Goal: Transaction & Acquisition: Purchase product/service

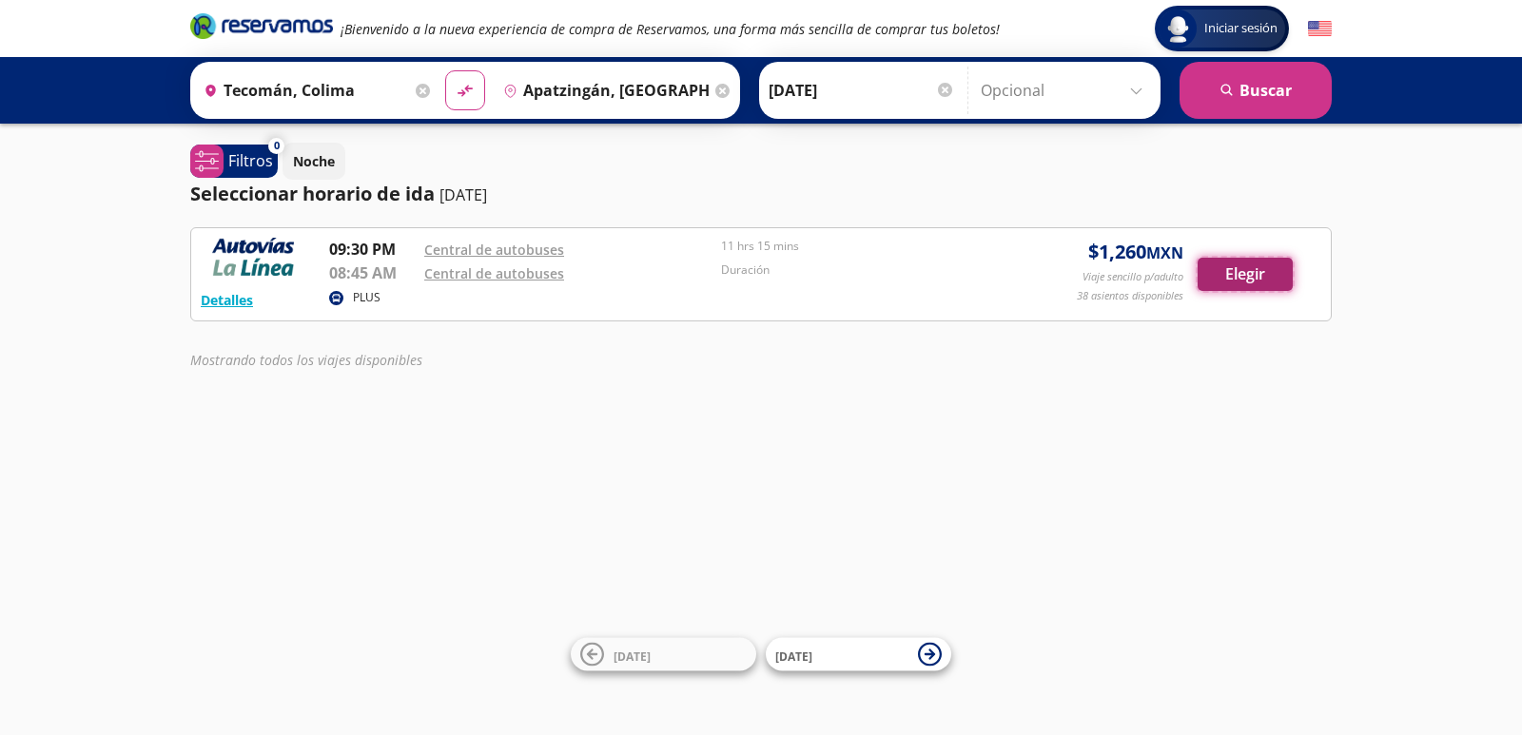
click at [1214, 273] on button "Elegir" at bounding box center [1244, 274] width 95 height 33
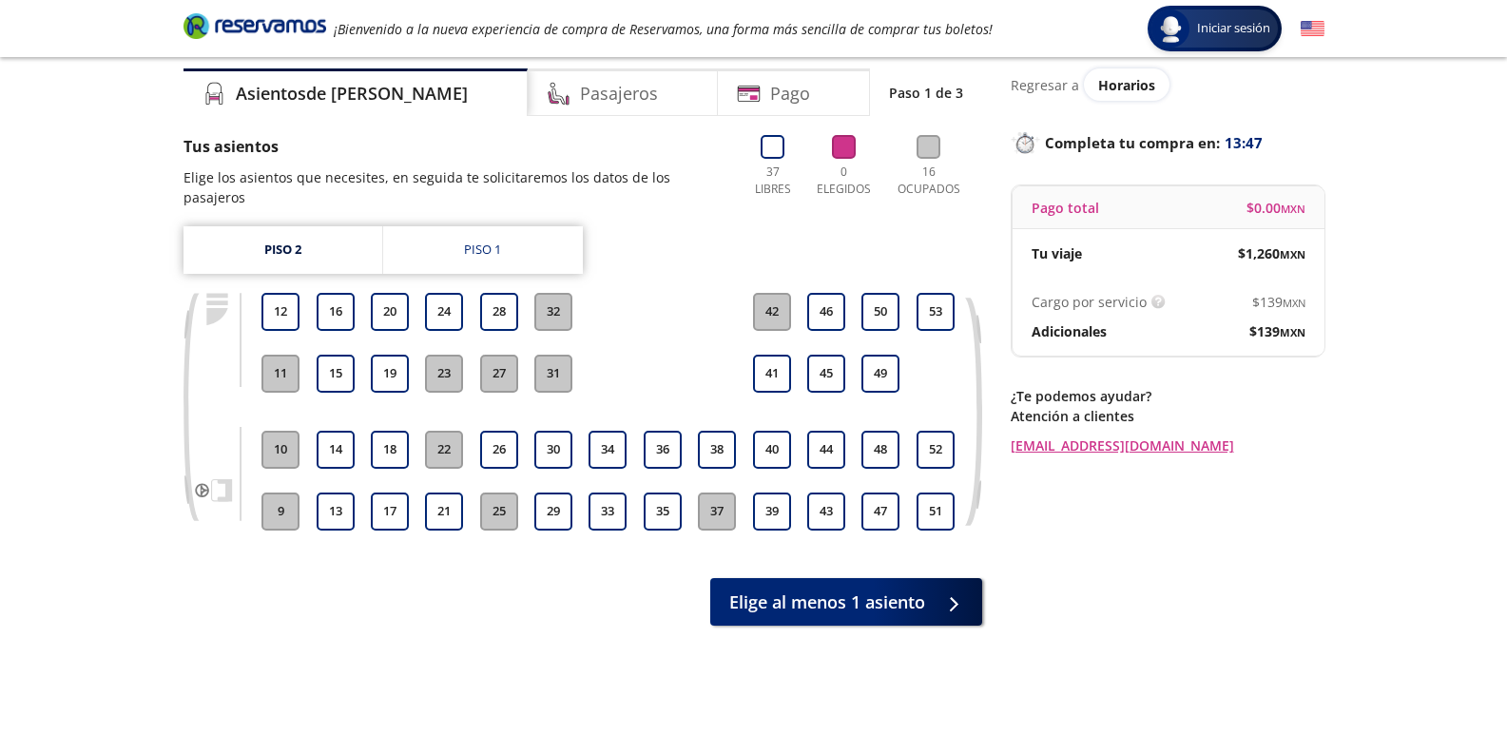
scroll to position [144, 0]
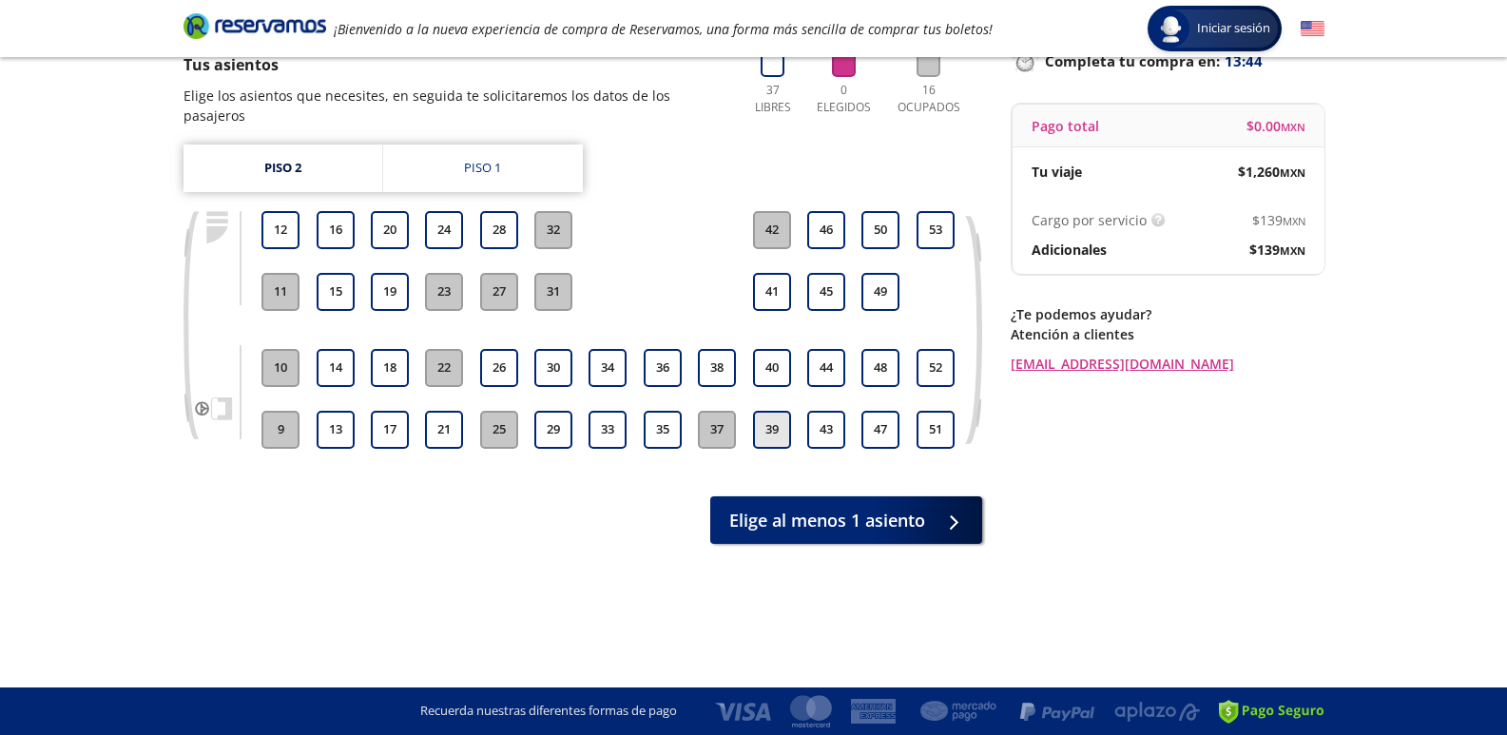
click at [771, 413] on button "39" at bounding box center [772, 430] width 38 height 38
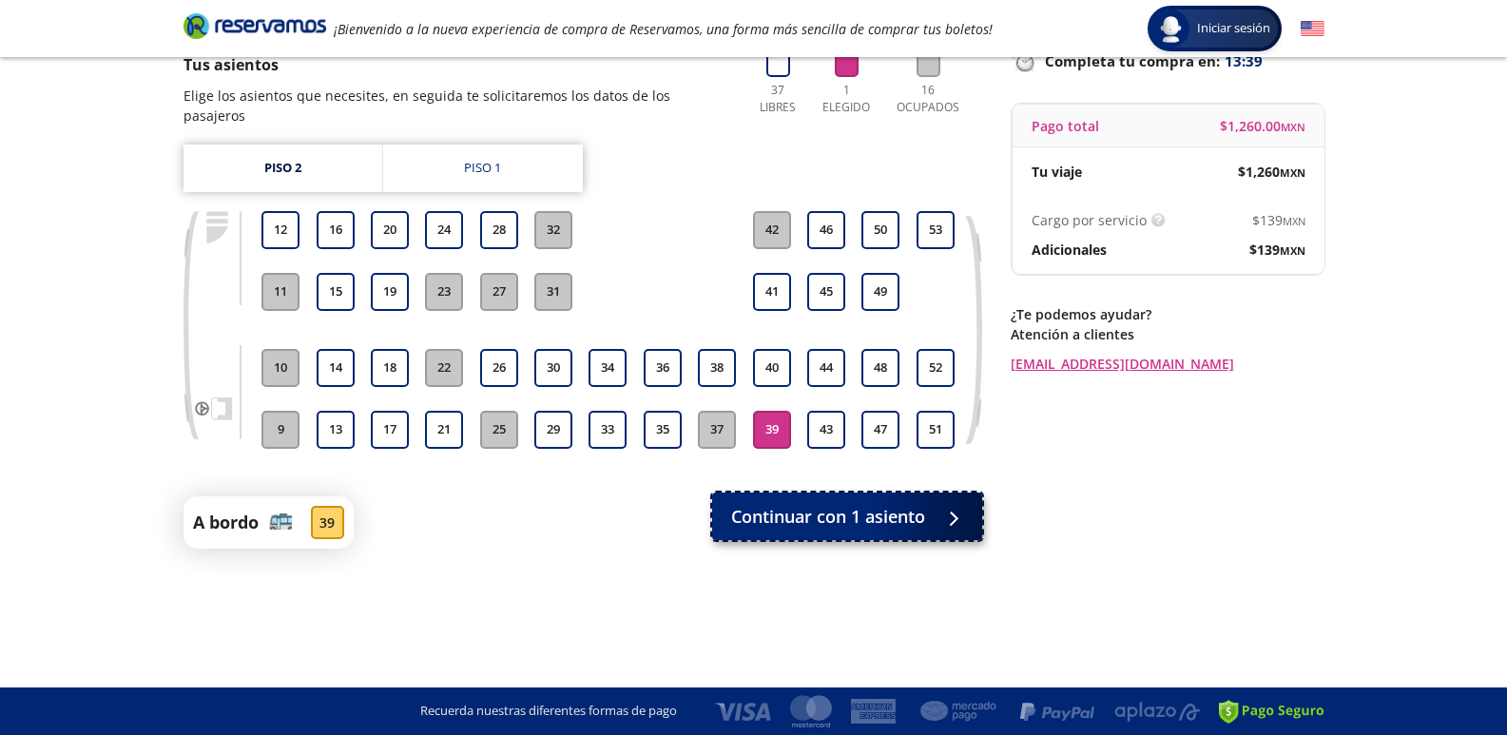
click at [928, 495] on button "Continuar con 1 asiento" at bounding box center [847, 517] width 270 height 48
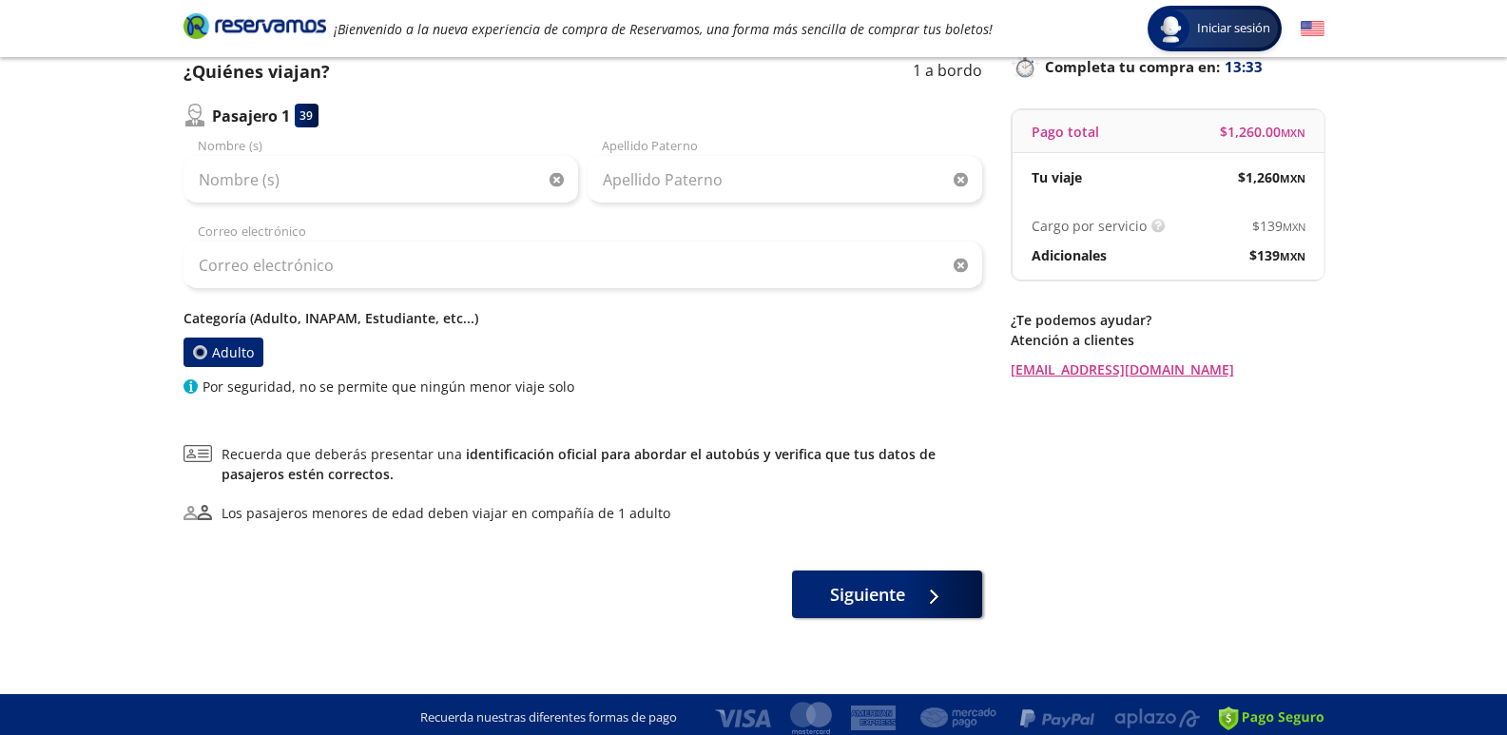
scroll to position [145, 0]
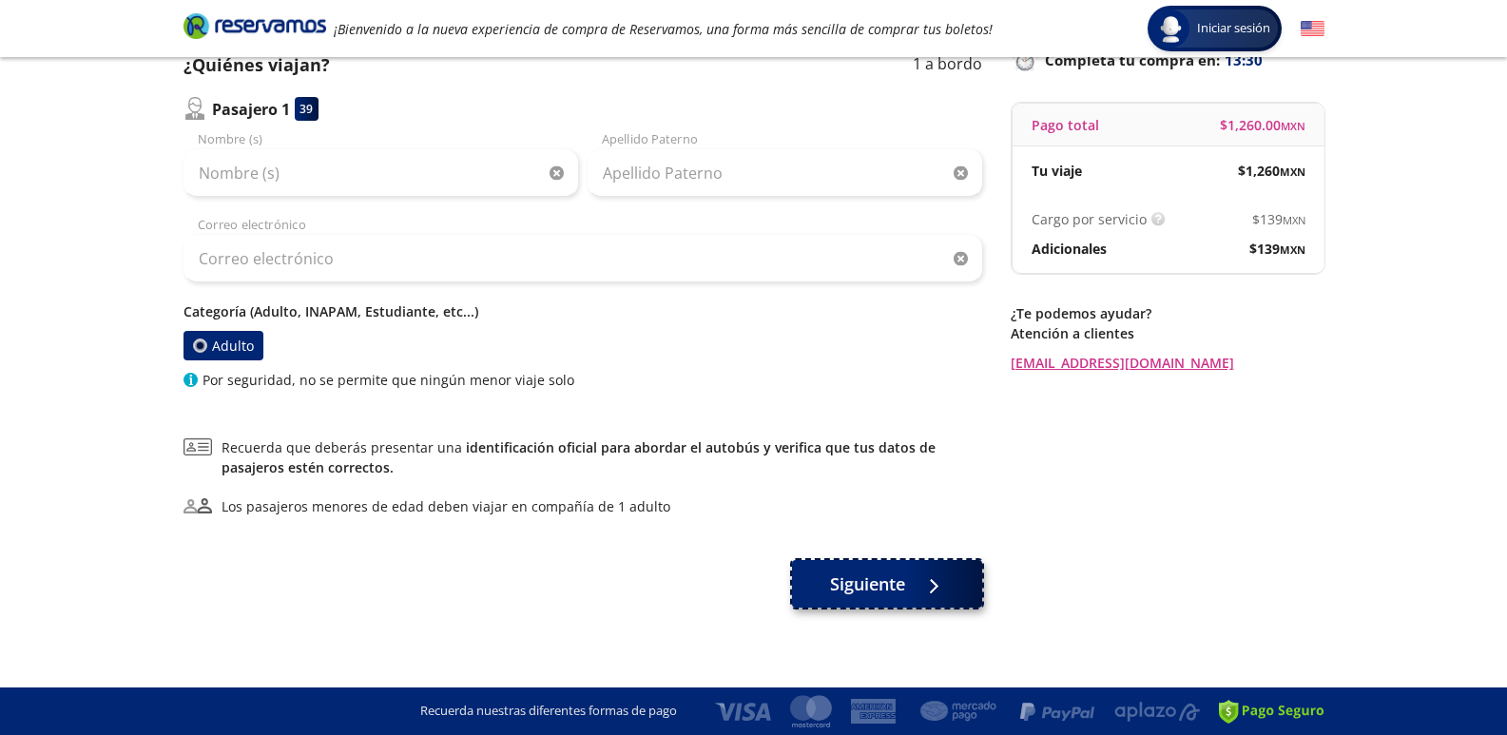
click at [875, 585] on span "Siguiente" at bounding box center [867, 585] width 75 height 26
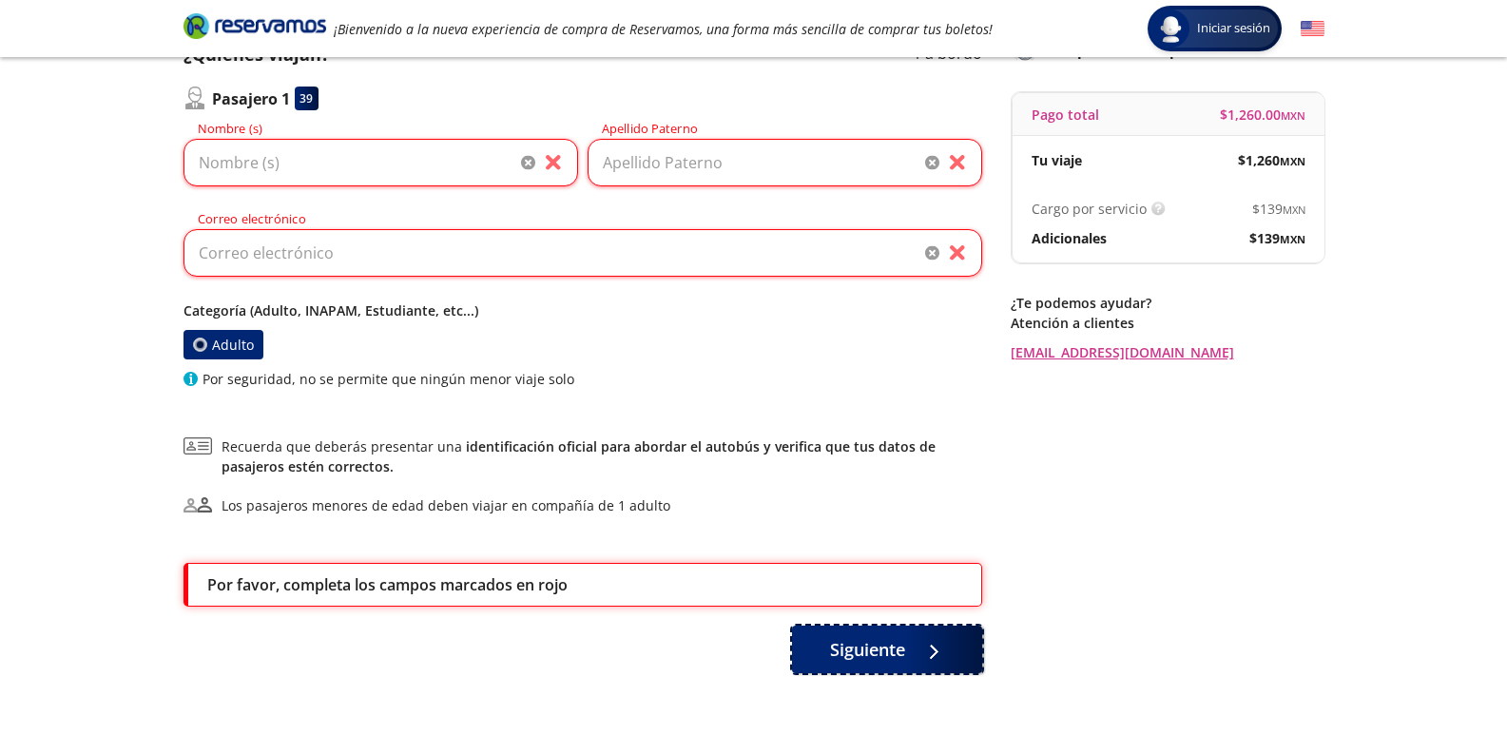
scroll to position [122, 0]
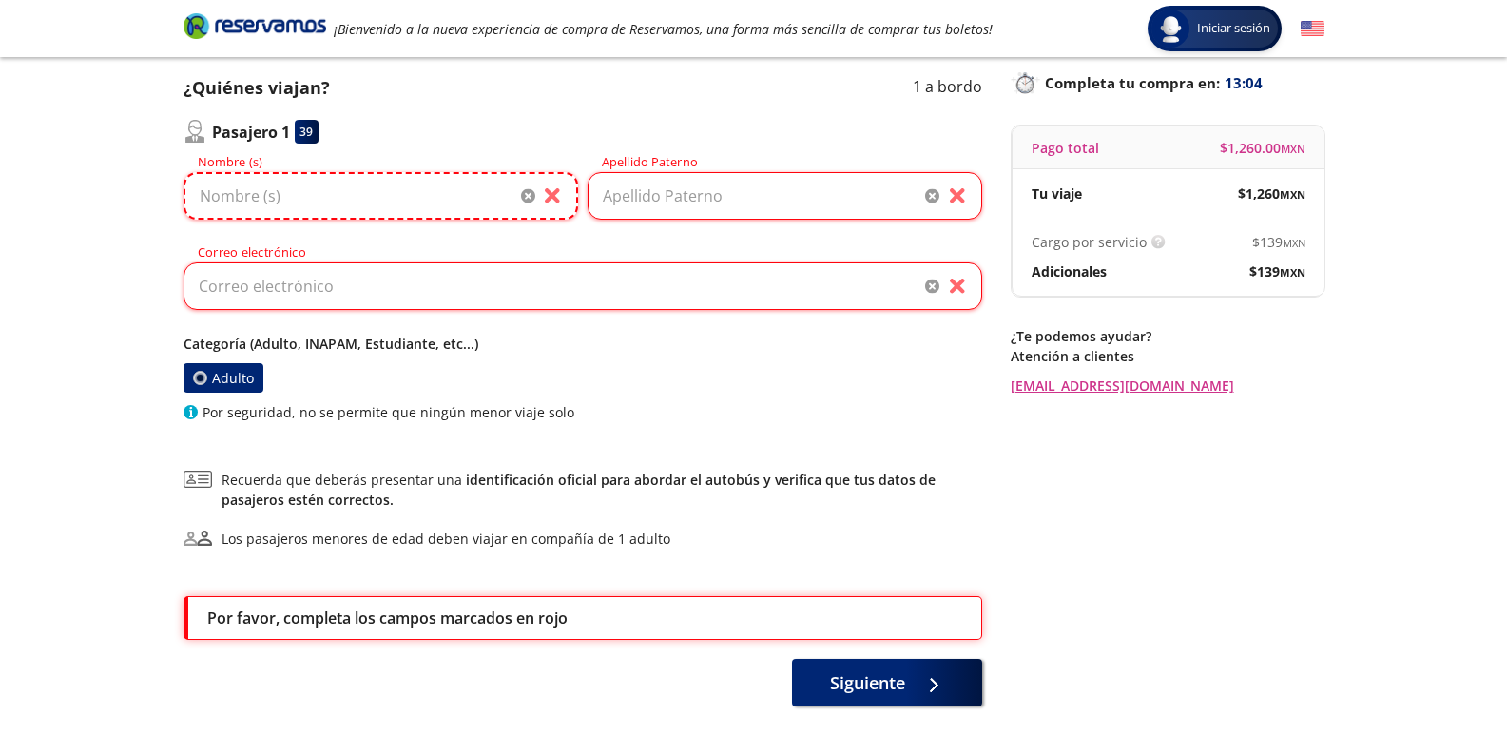
click at [204, 202] on input "Nombre (s)" at bounding box center [381, 196] width 395 height 48
type input "a"
type input "[PERSON_NAME]"
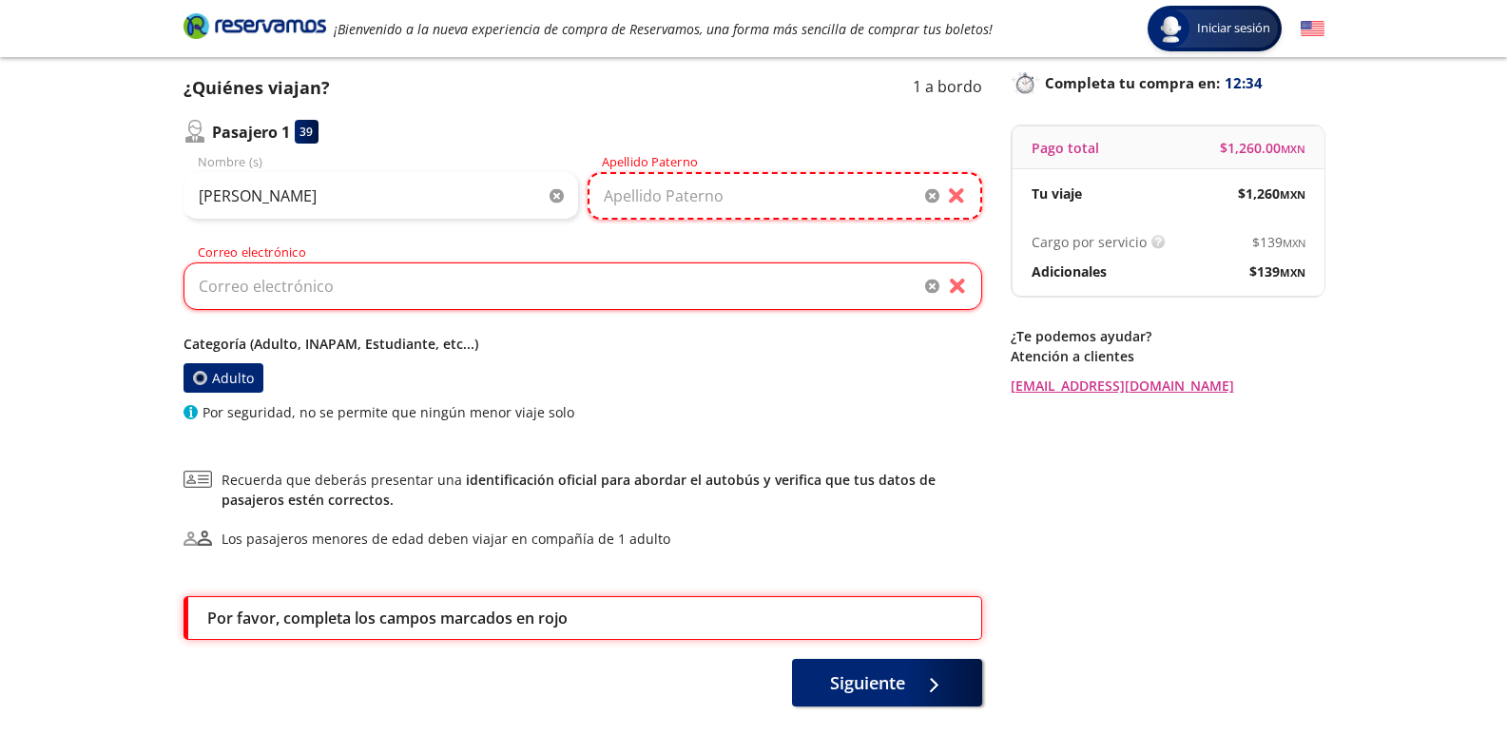
click at [621, 201] on input "Apellido Paterno" at bounding box center [785, 196] width 395 height 48
click at [620, 189] on input "Apellido Paterno" at bounding box center [785, 196] width 395 height 48
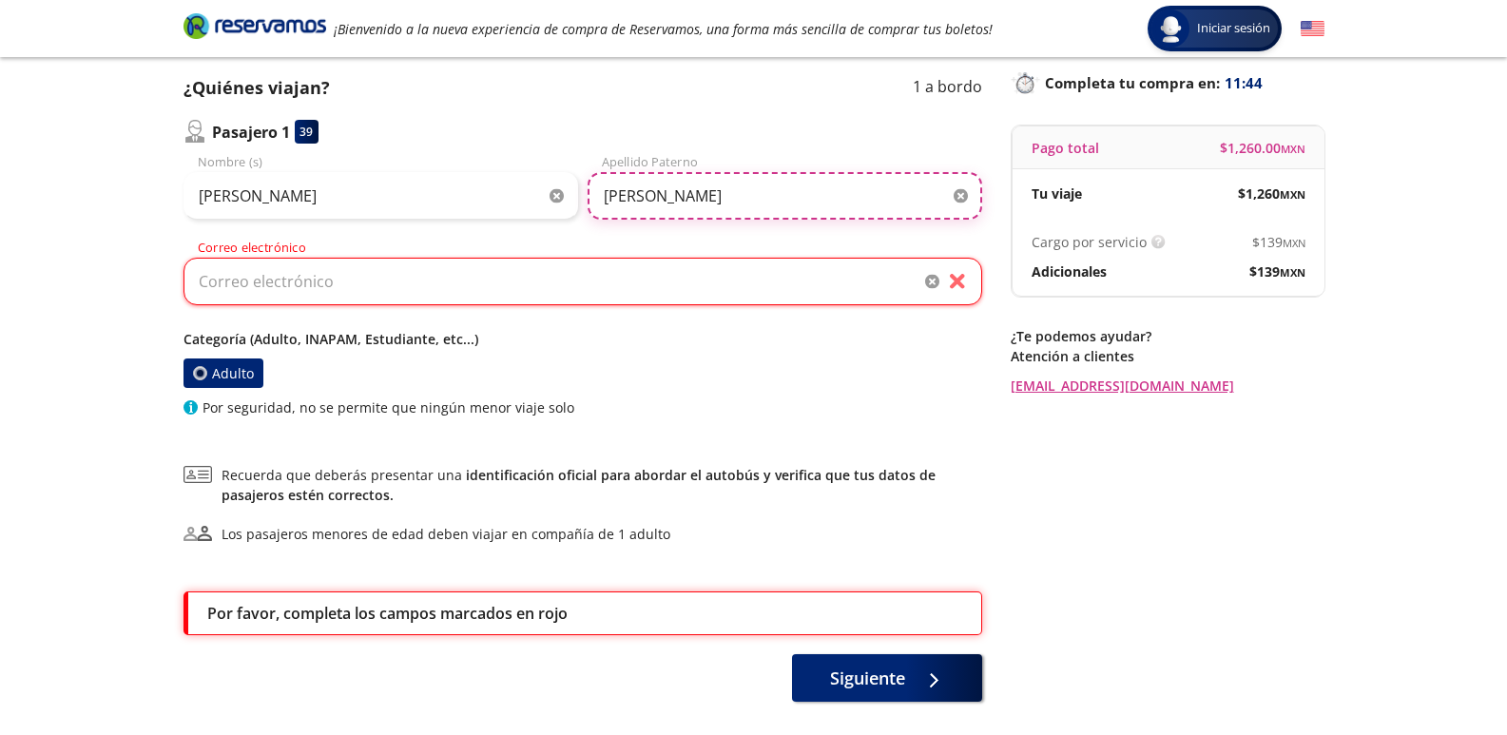
type input "[PERSON_NAME]"
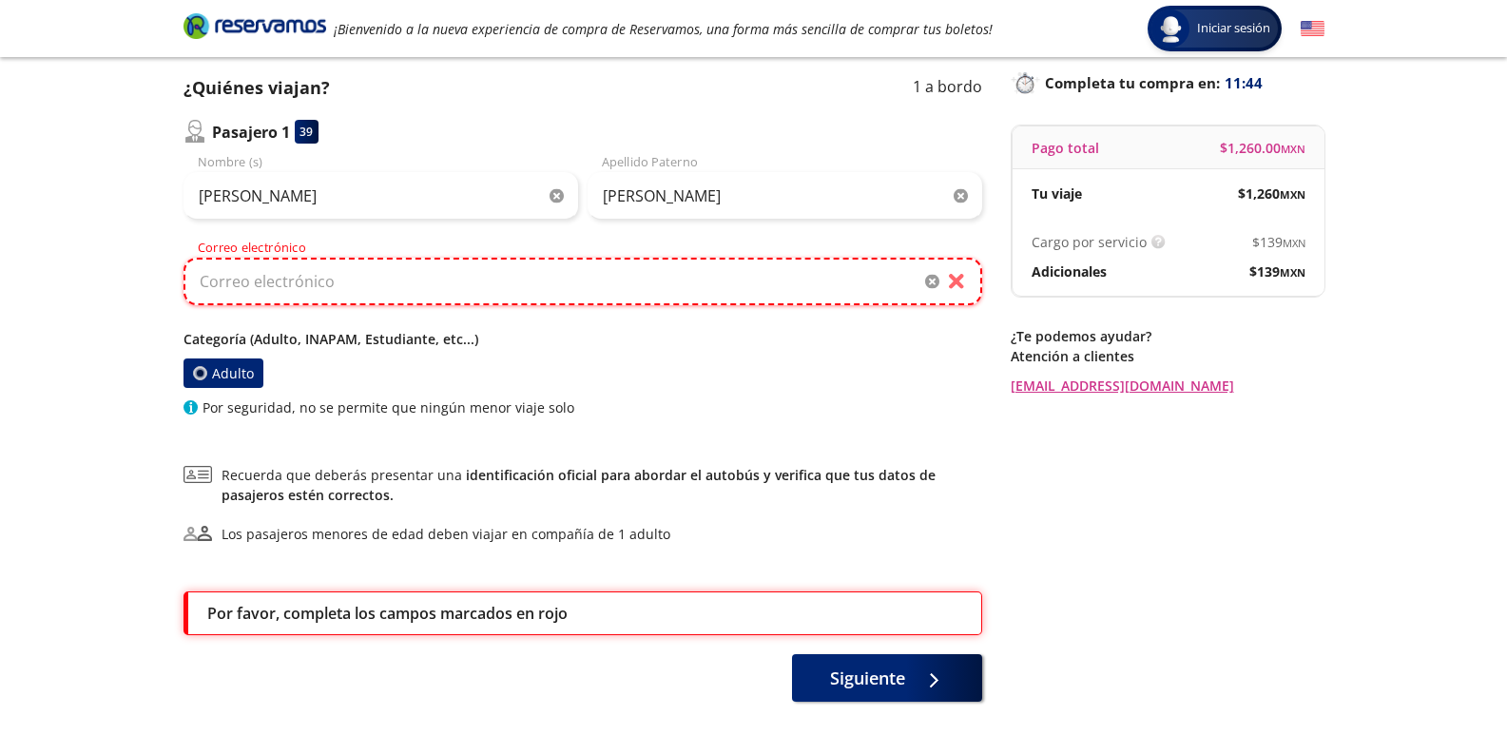
click at [241, 289] on input "Correo electrónico" at bounding box center [583, 282] width 799 height 48
click at [262, 293] on input "Correo electrónico" at bounding box center [583, 282] width 799 height 48
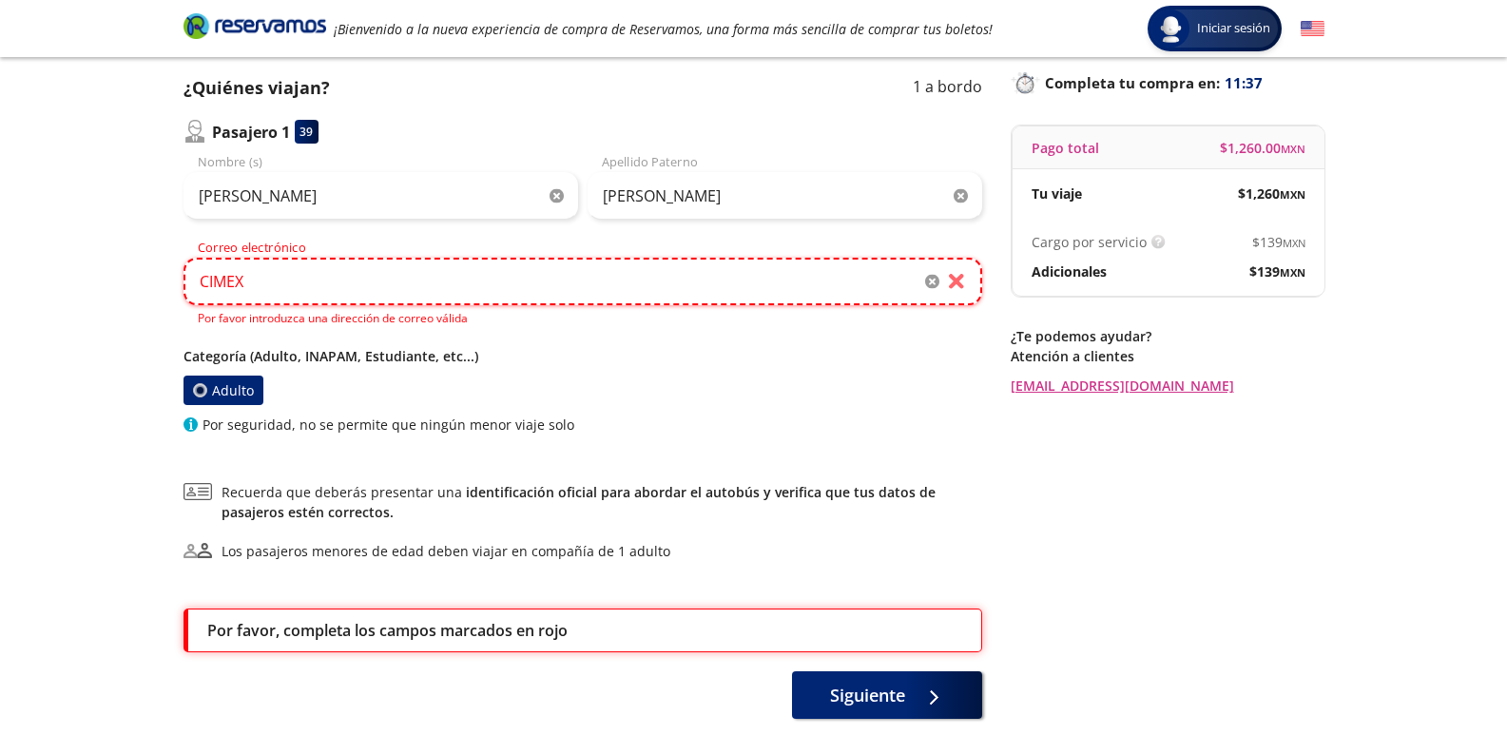
type input "[EMAIL_ADDRESS][DOMAIN_NAME]"
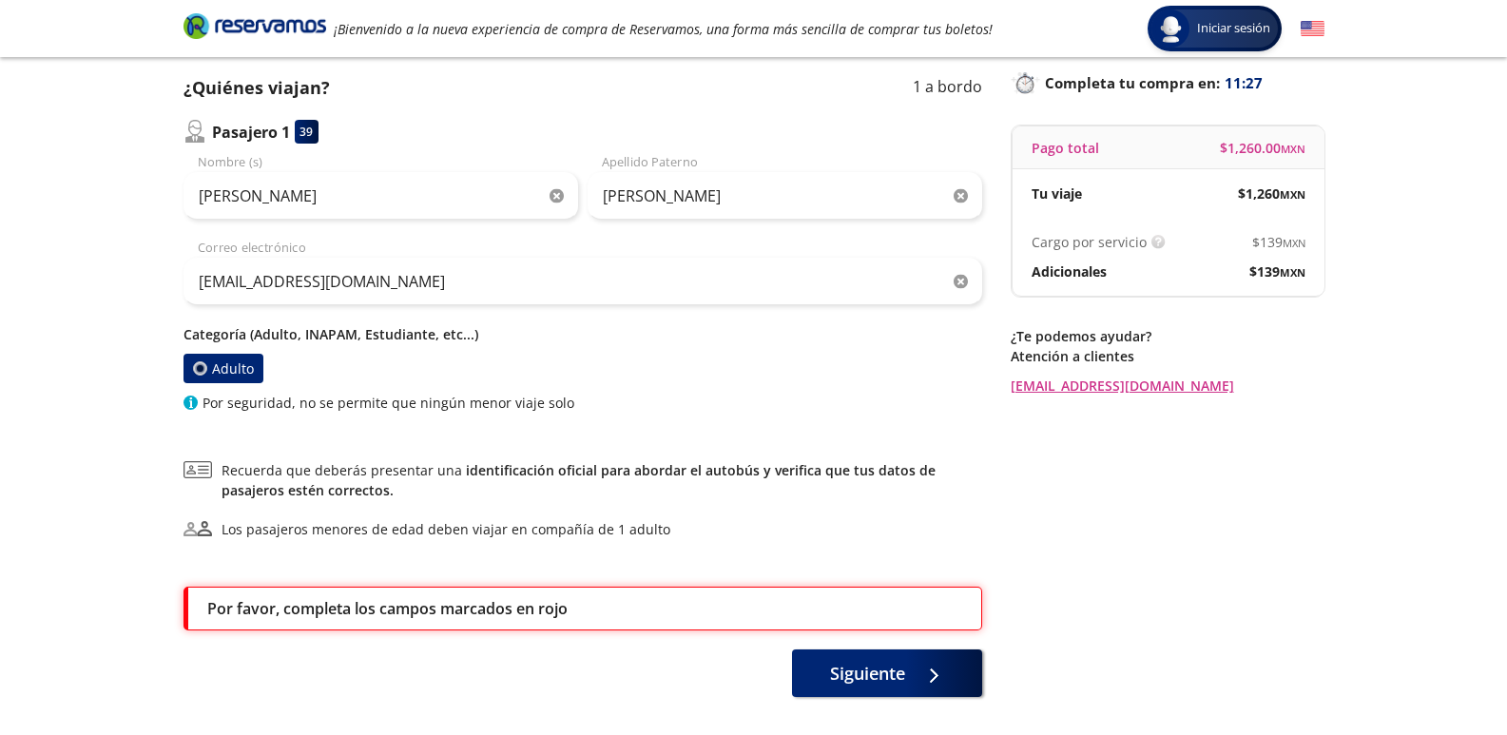
click at [80, 318] on div "Group 9 Created with Sketch. Datos para la compra Tecomán - Apatzingán Iniciar …" at bounding box center [753, 349] width 1507 height 942
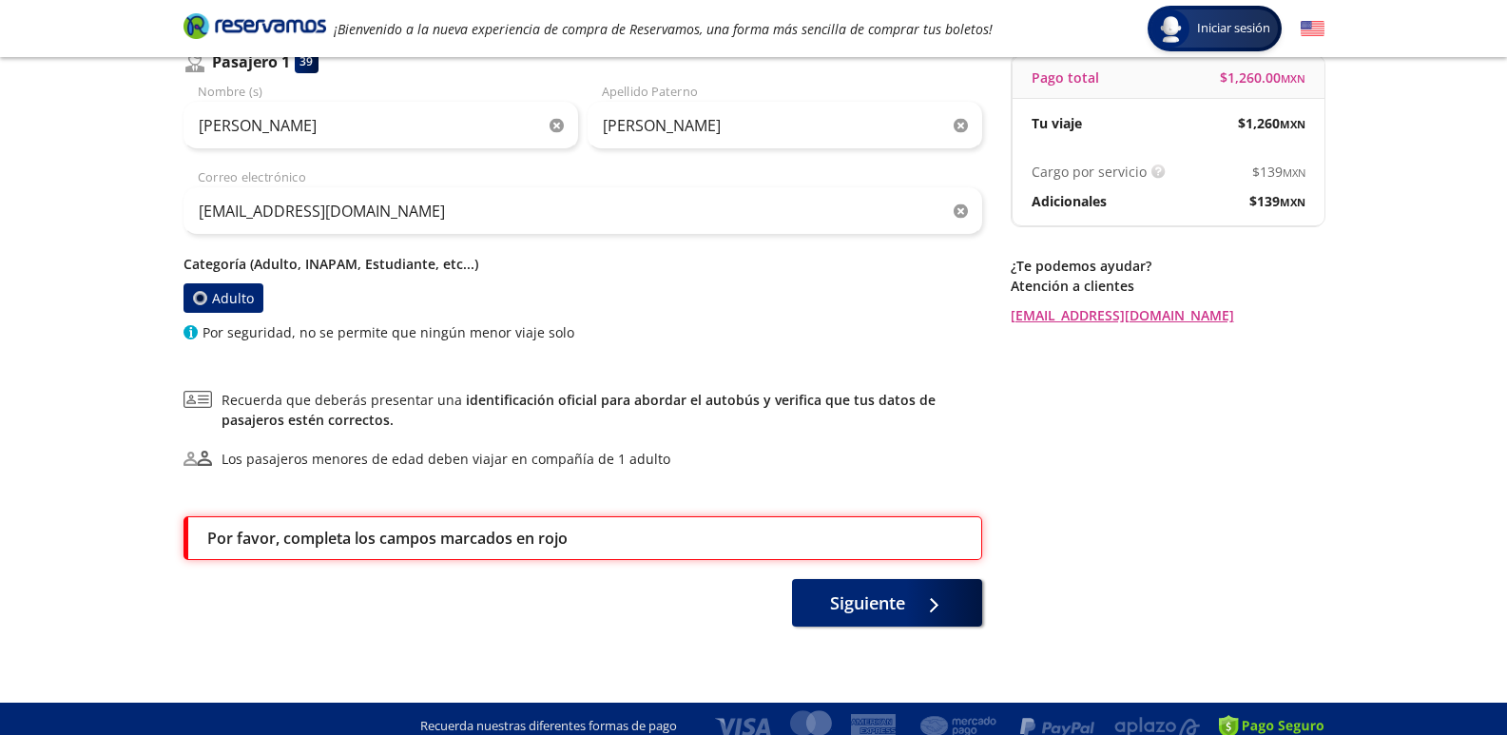
scroll to position [207, 0]
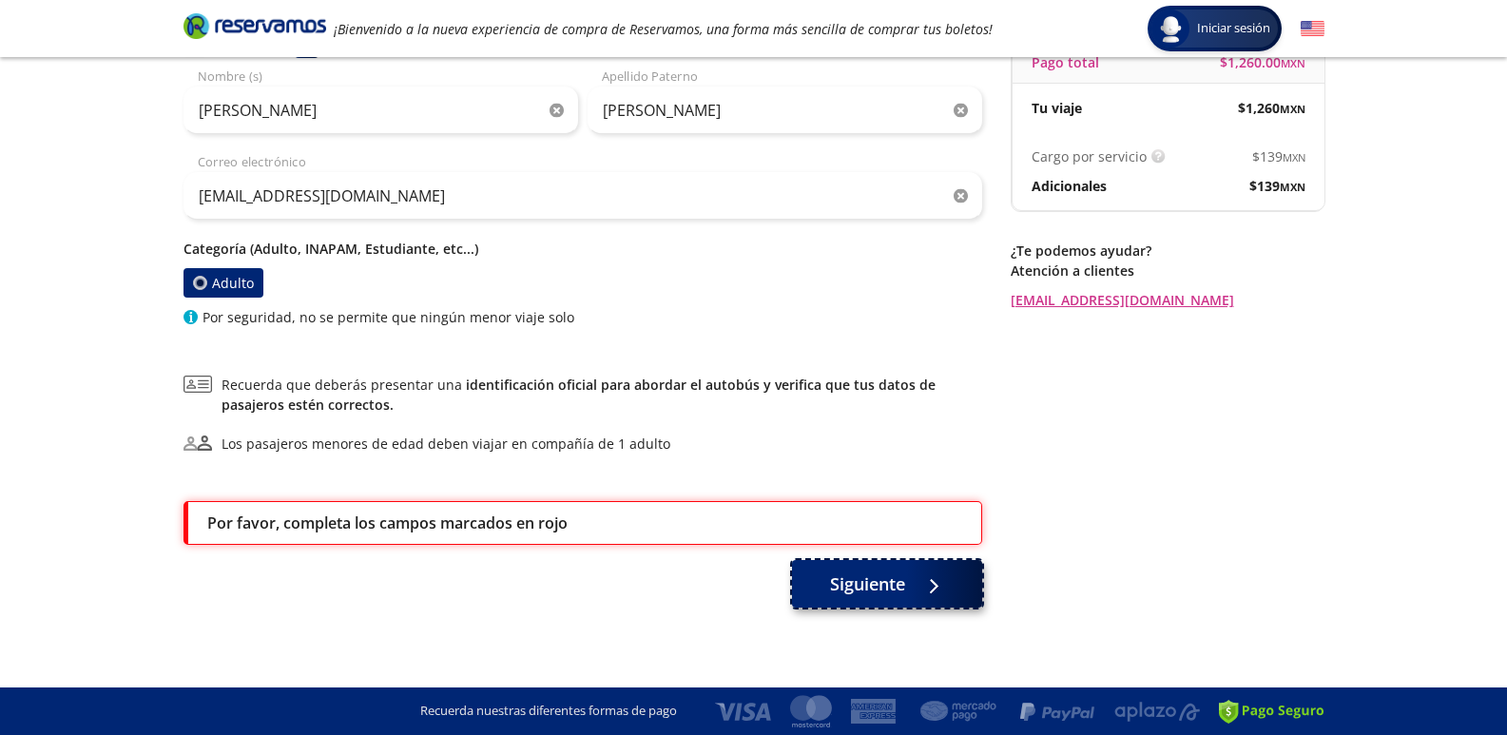
click at [918, 594] on div at bounding box center [929, 585] width 29 height 24
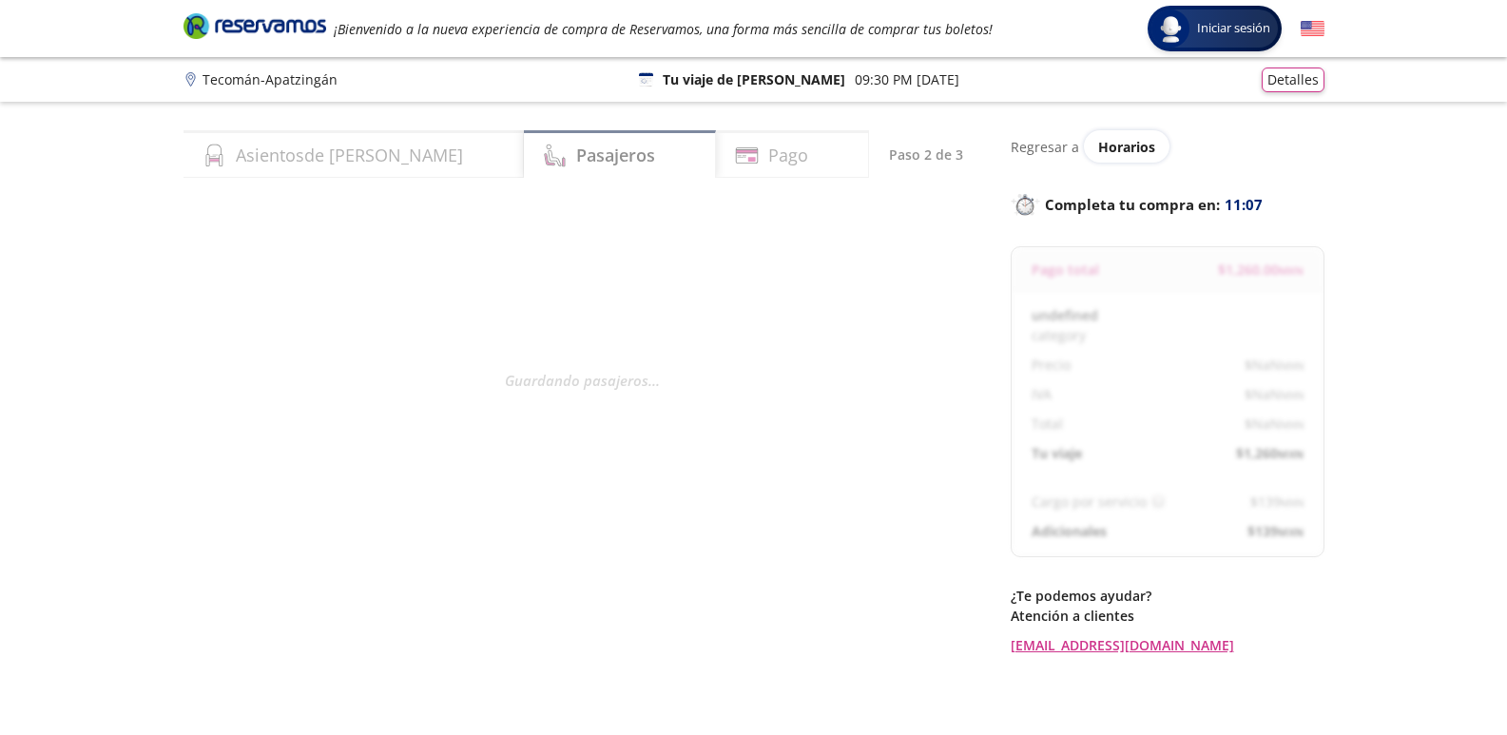
select select "MX"
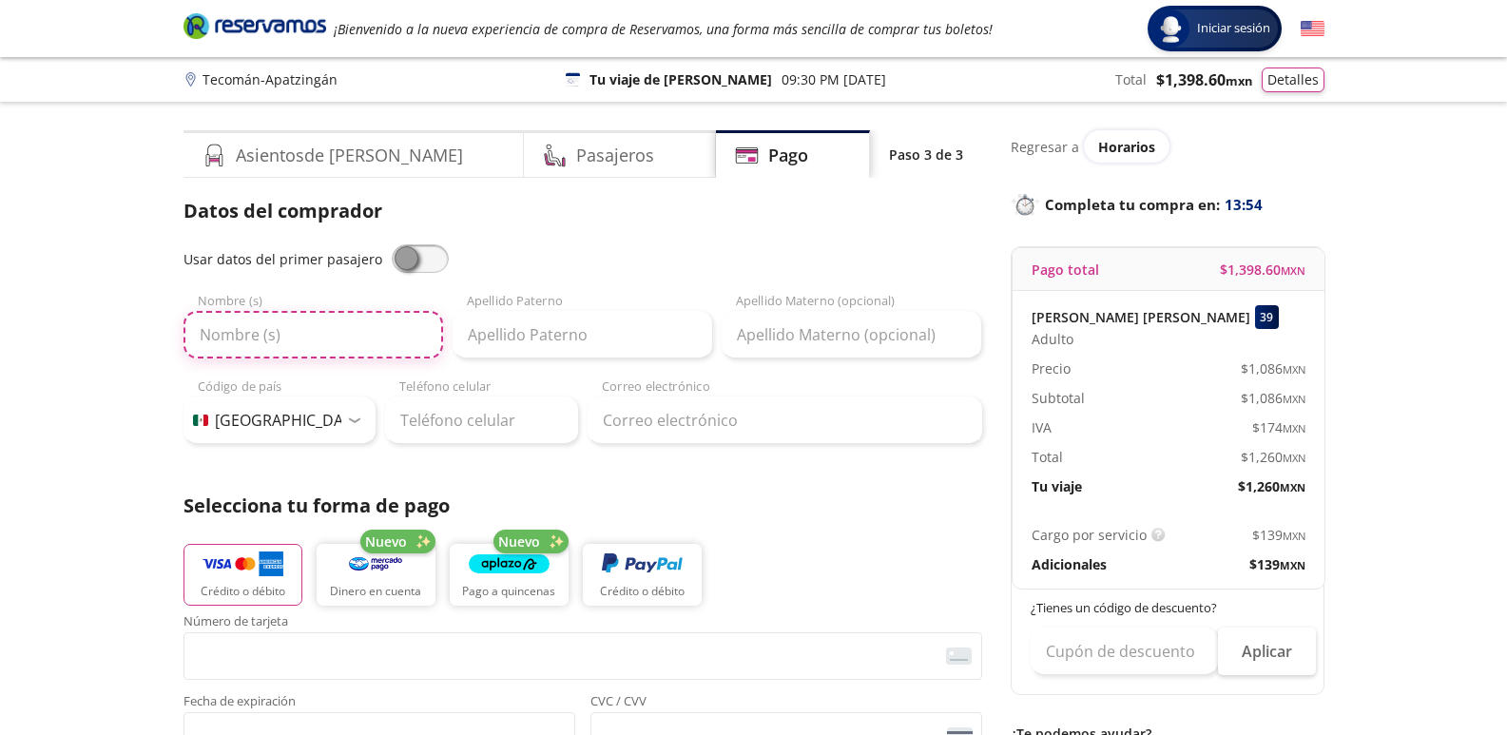
click at [234, 340] on input "Nombre (s)" at bounding box center [314, 335] width 260 height 48
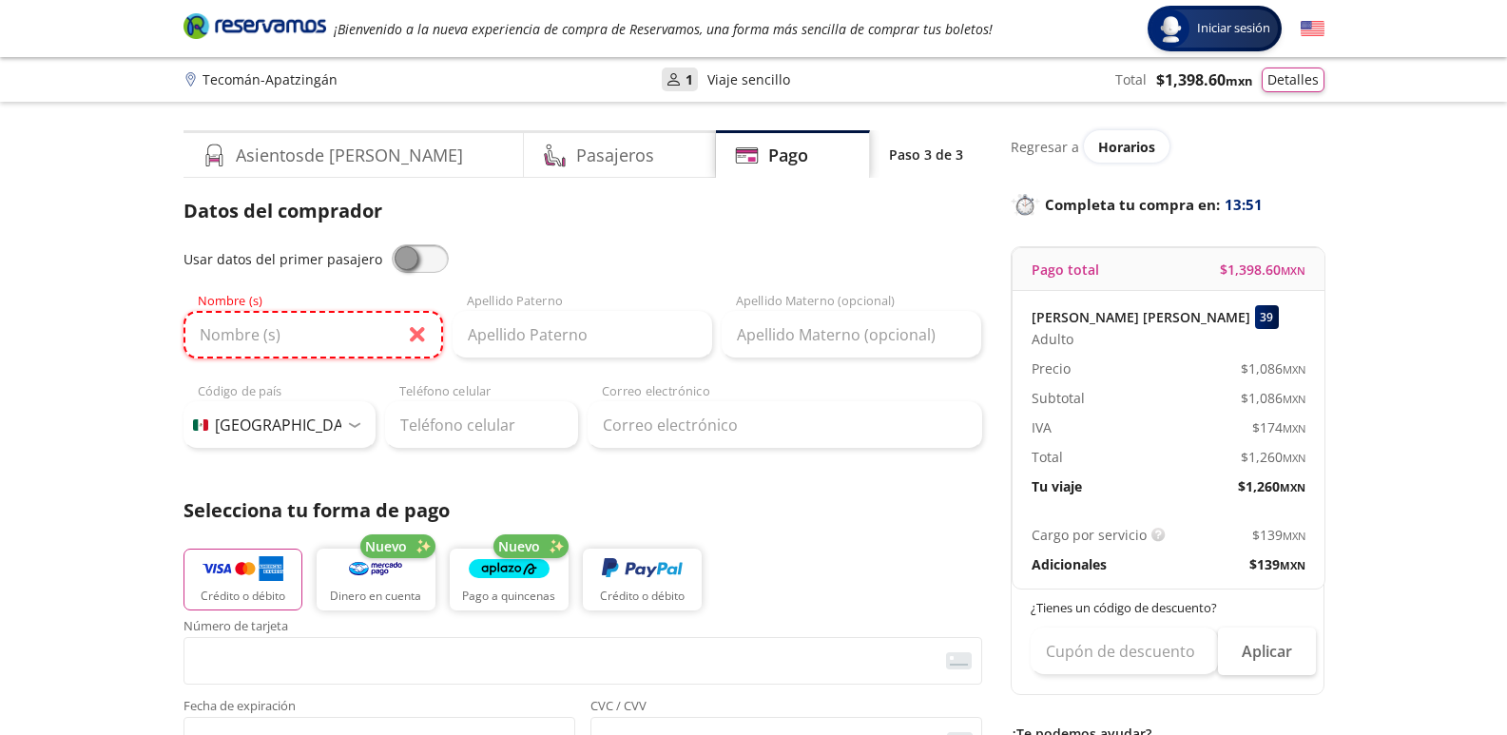
type input "[DEMOGRAPHIC_DATA]"
type input "[PERSON_NAME]"
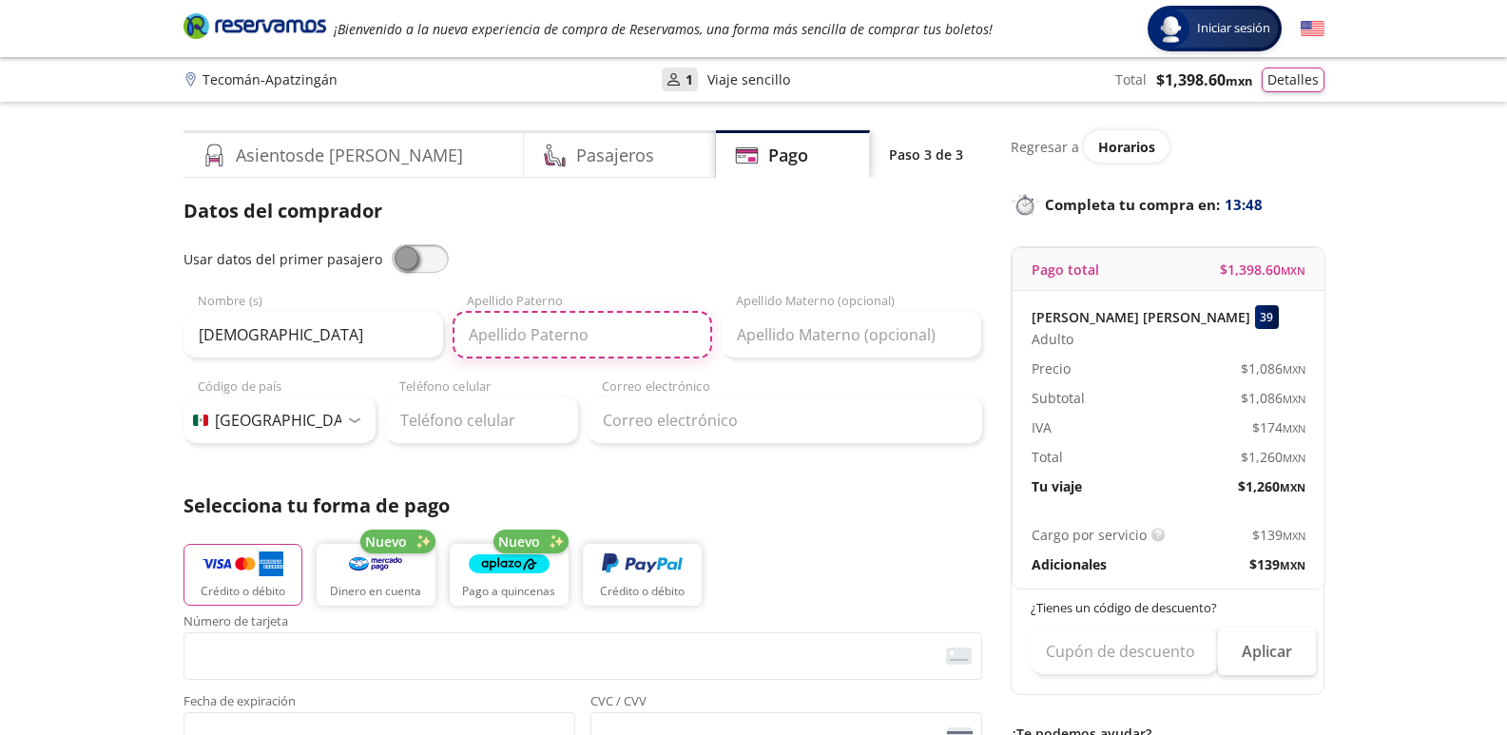
click at [552, 333] on input "Apellido Paterno" at bounding box center [583, 335] width 260 height 48
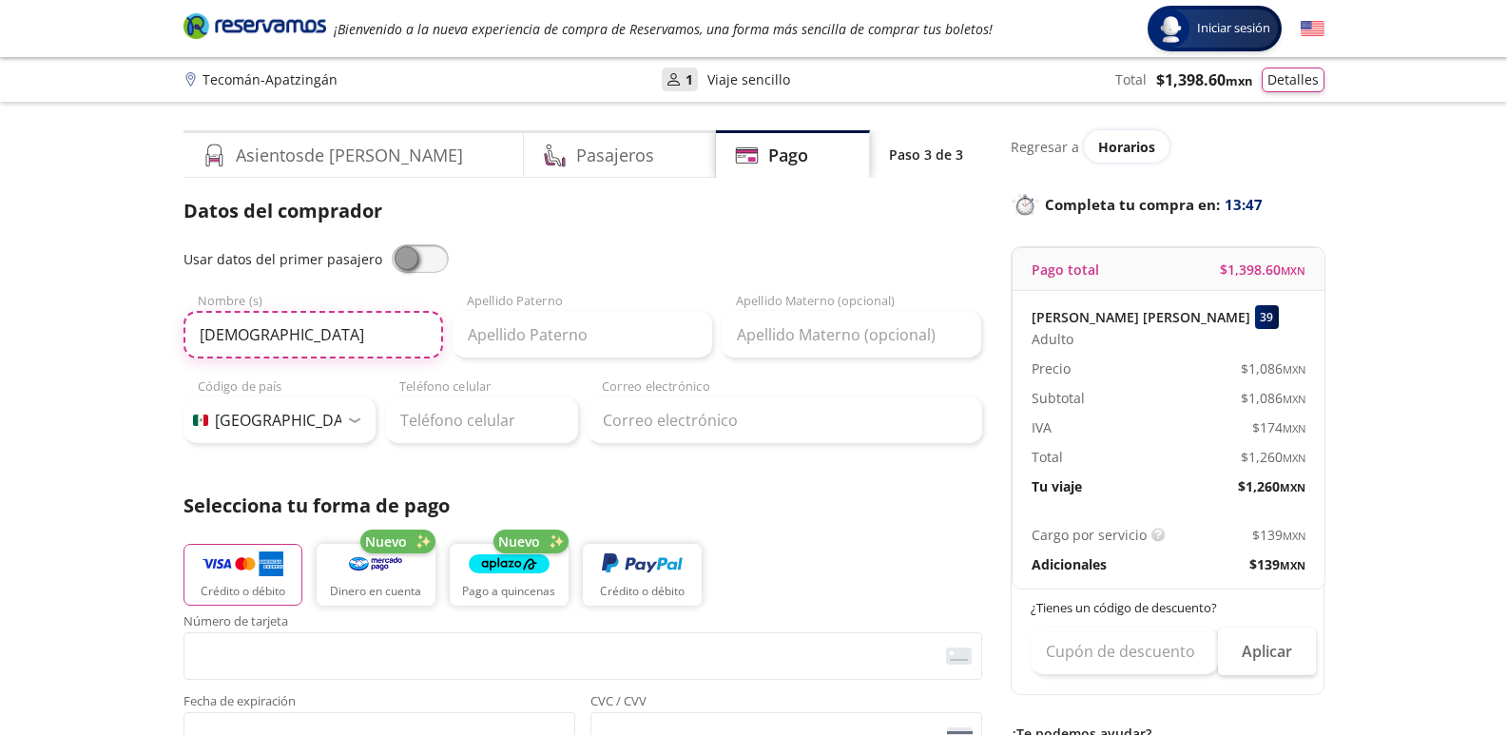
click at [288, 341] on input "[DEMOGRAPHIC_DATA]" at bounding box center [314, 335] width 260 height 48
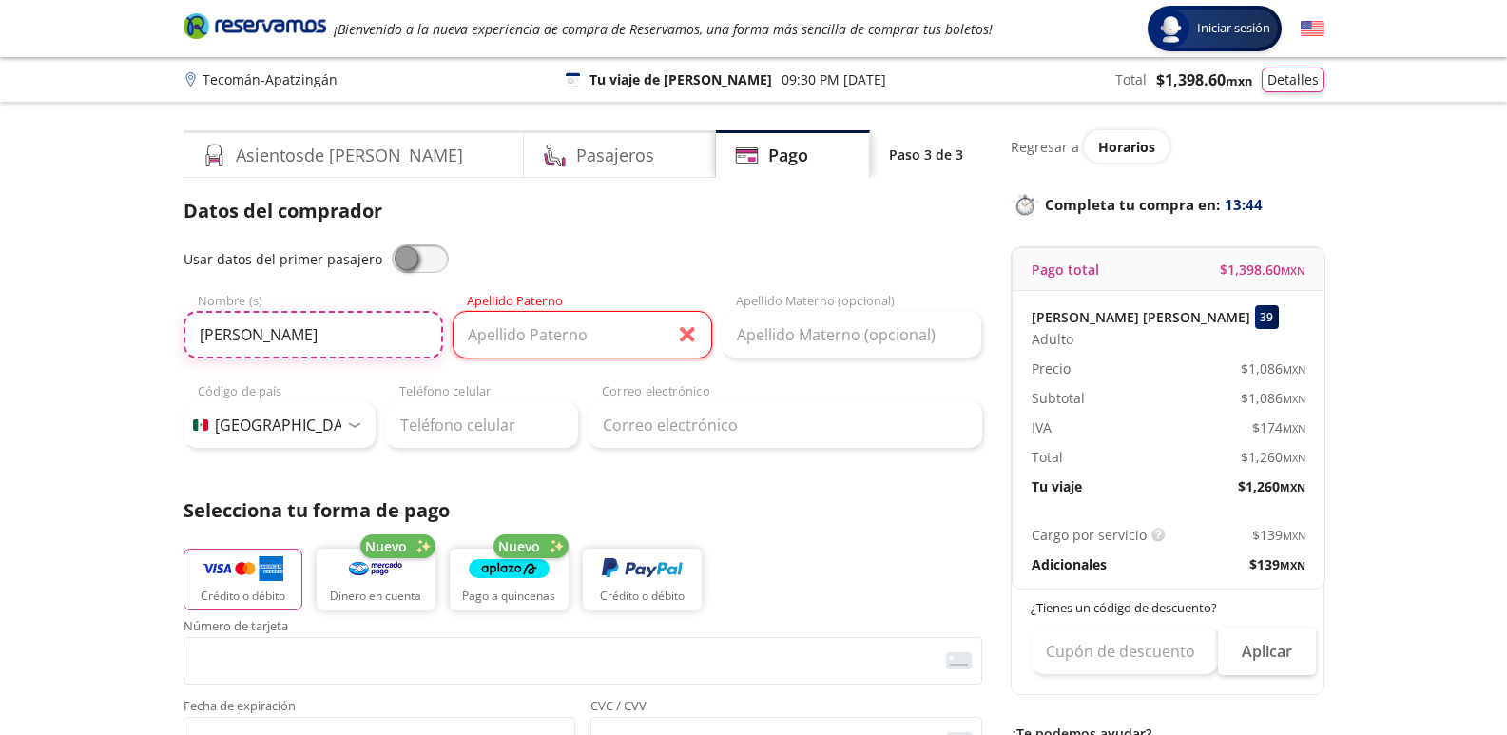
type input "[PERSON_NAME]"
click at [482, 337] on input "Apellido Paterno" at bounding box center [583, 335] width 260 height 48
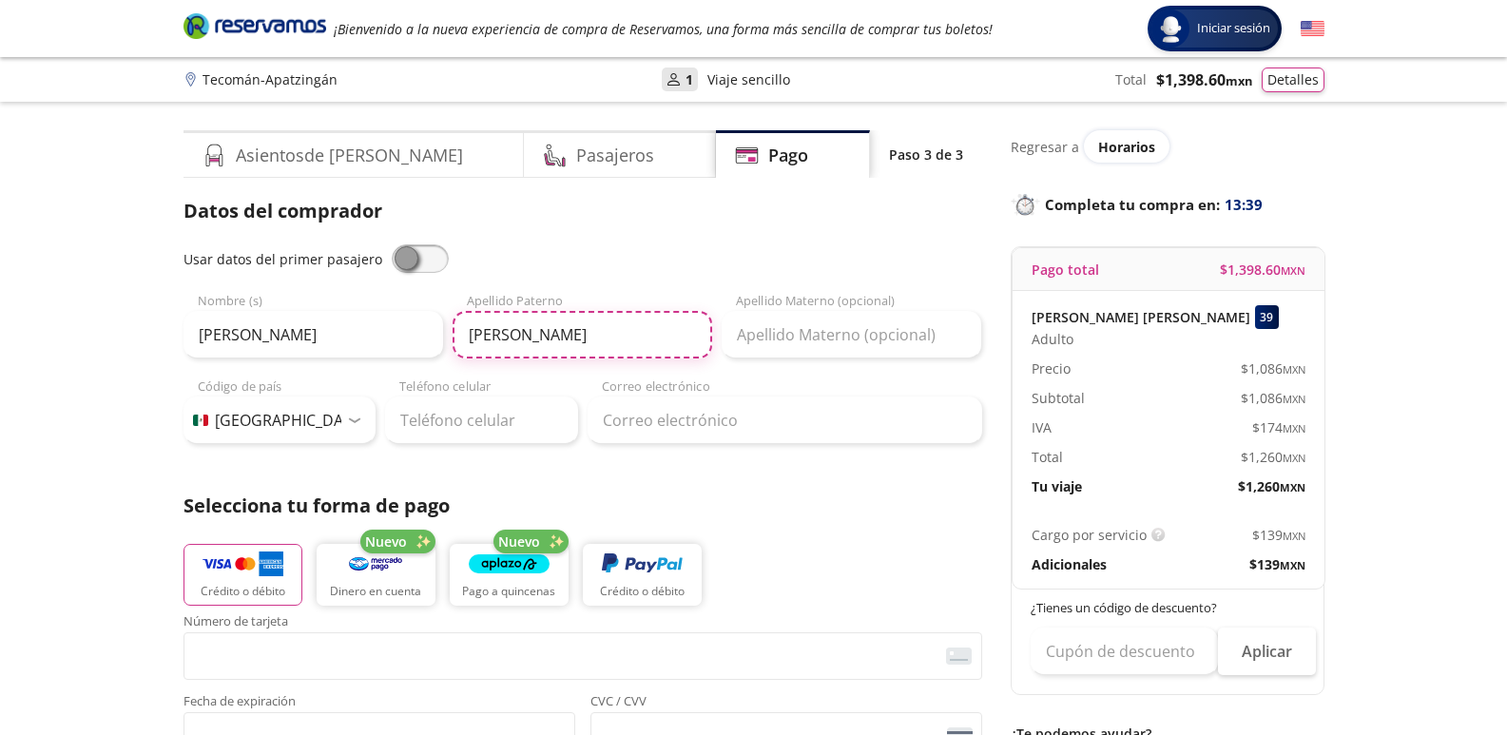
type input "[PERSON_NAME]"
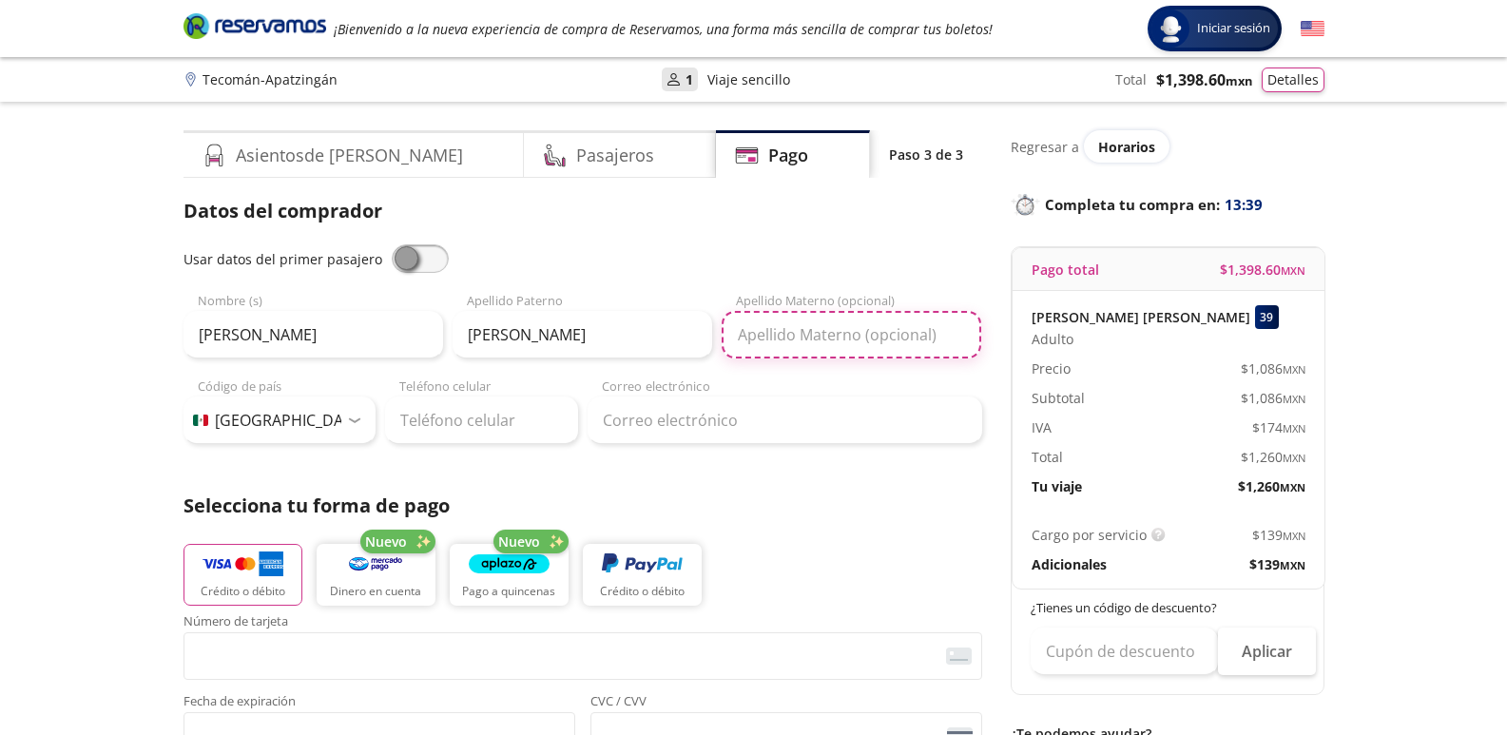
click at [759, 339] on input "Apellido Materno (opcional)" at bounding box center [852, 335] width 260 height 48
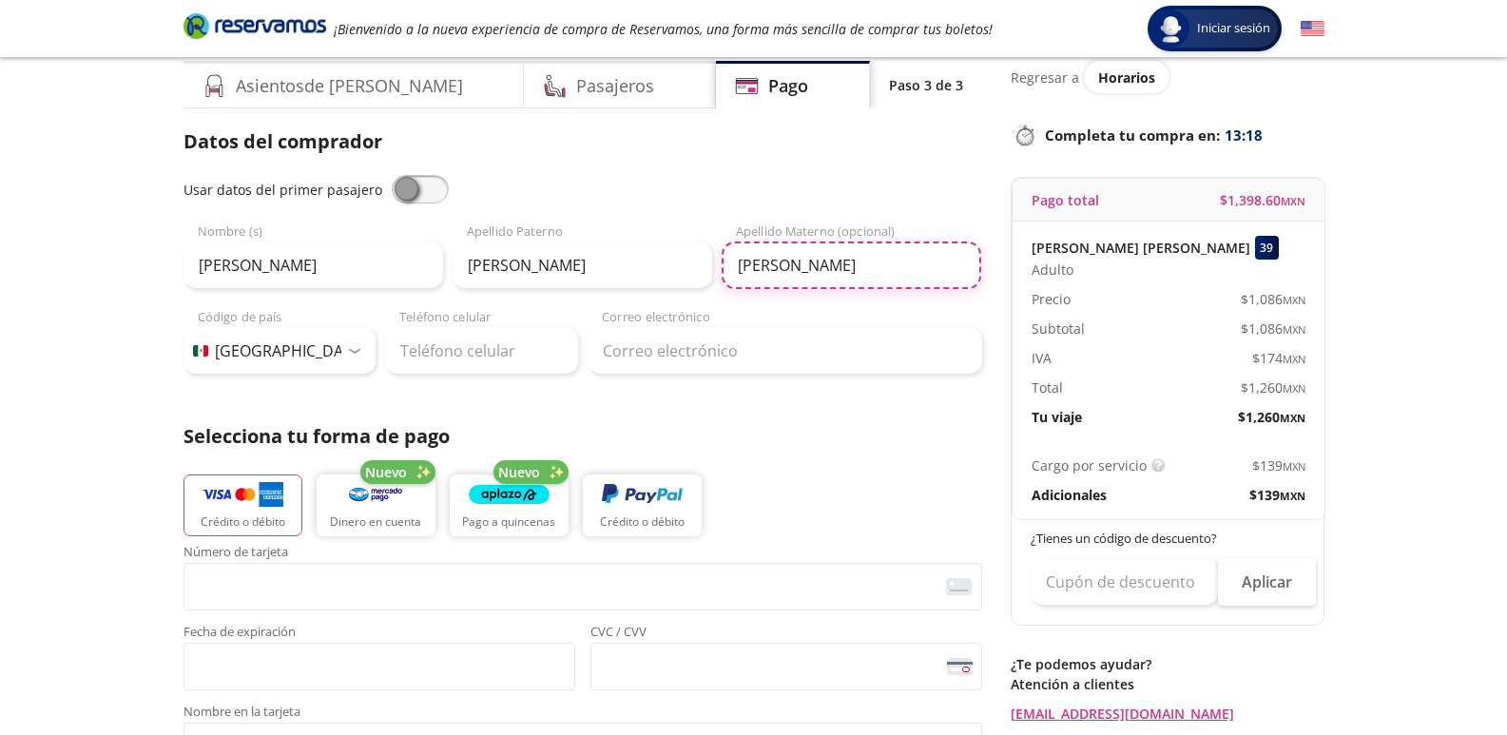
scroll to position [190, 0]
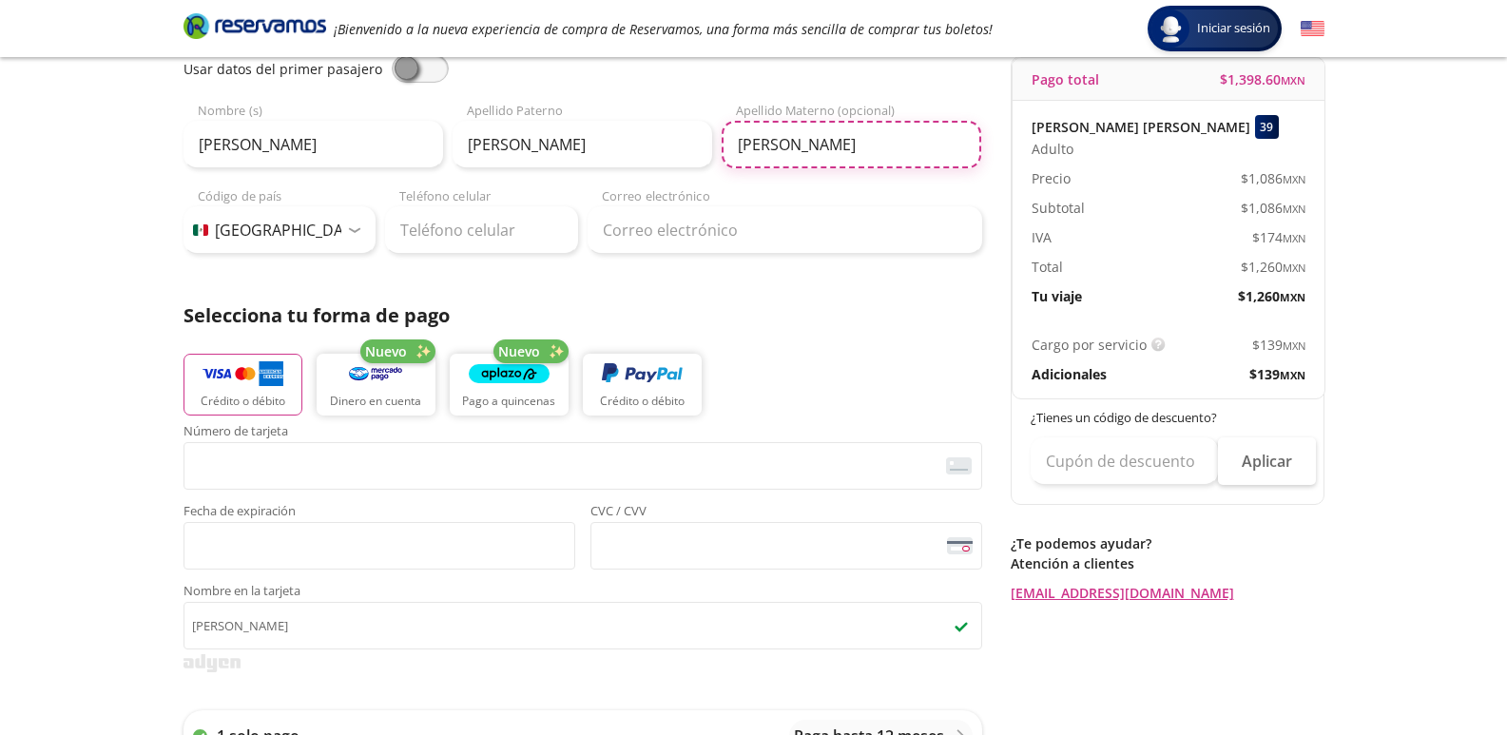
type input "[PERSON_NAME]"
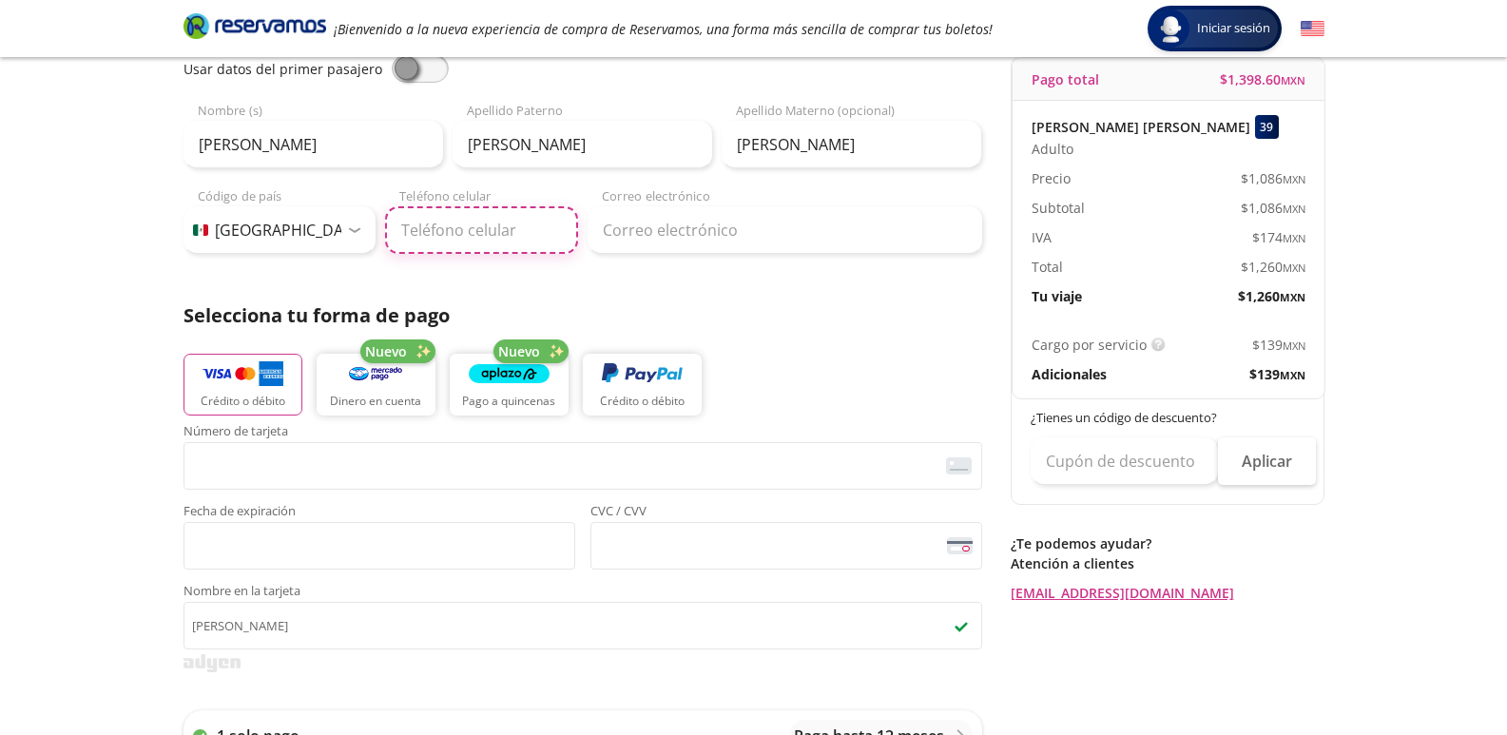
drag, startPoint x: 432, startPoint y: 228, endPoint x: 382, endPoint y: 246, distance: 52.7
click at [432, 228] on input "Teléfono celular" at bounding box center [481, 230] width 193 height 48
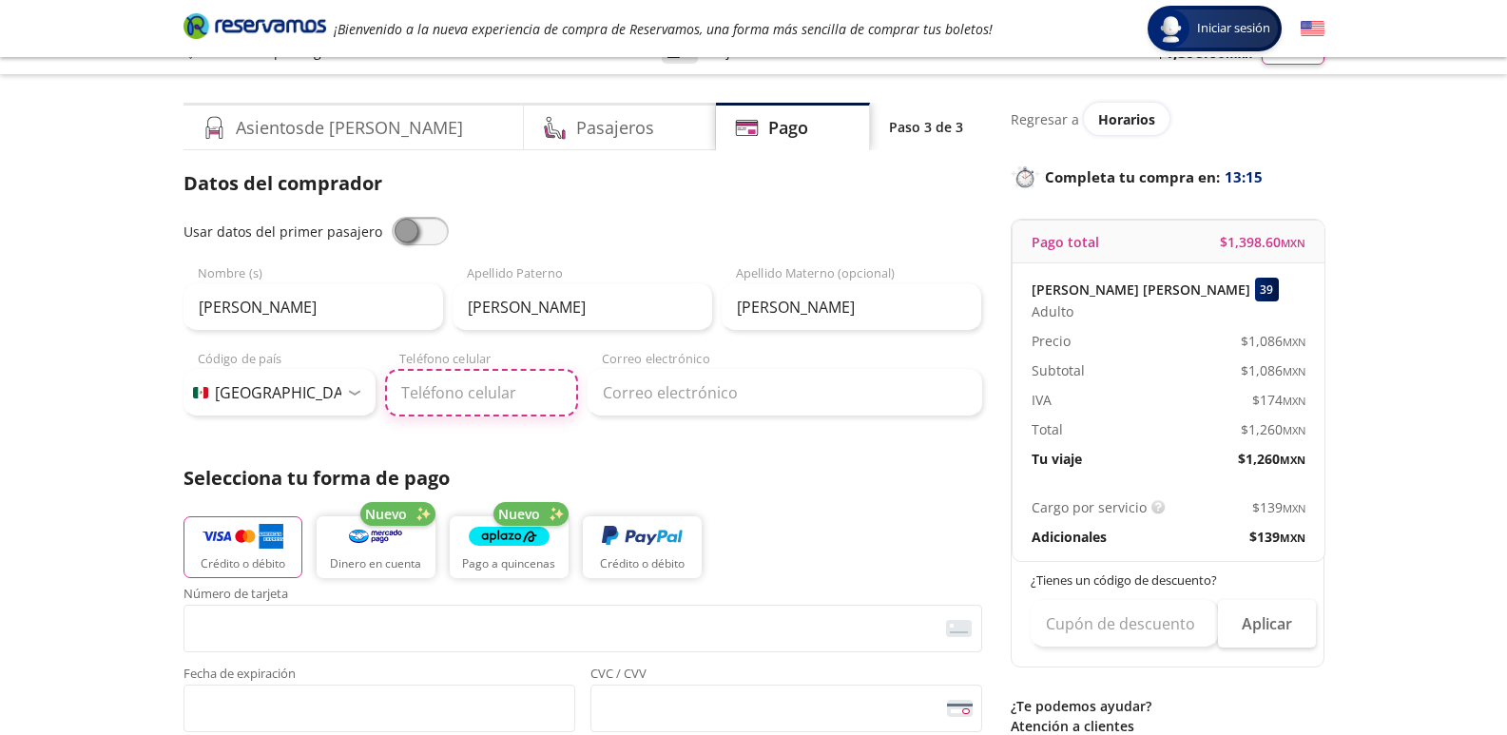
scroll to position [0, 0]
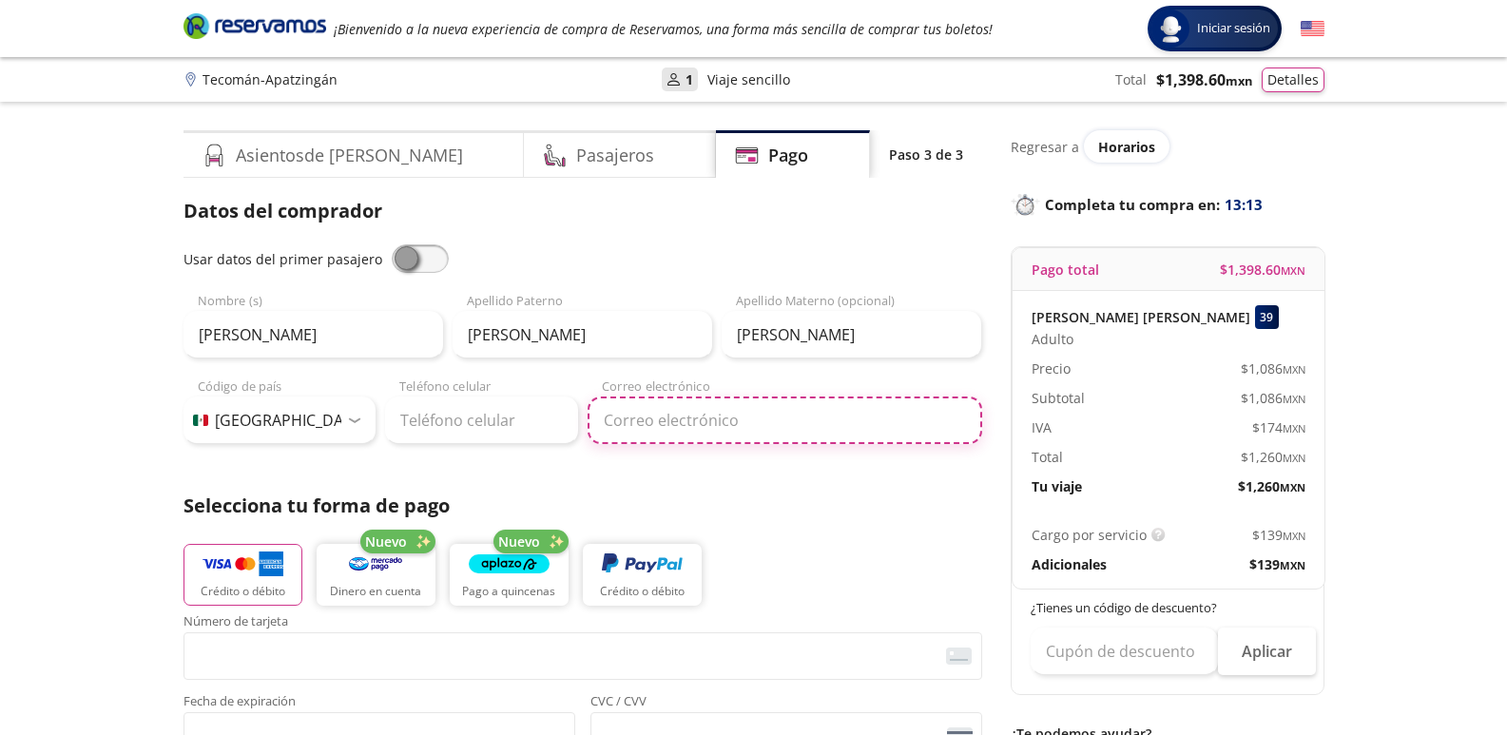
click at [640, 432] on input "Correo electrónico" at bounding box center [785, 421] width 395 height 48
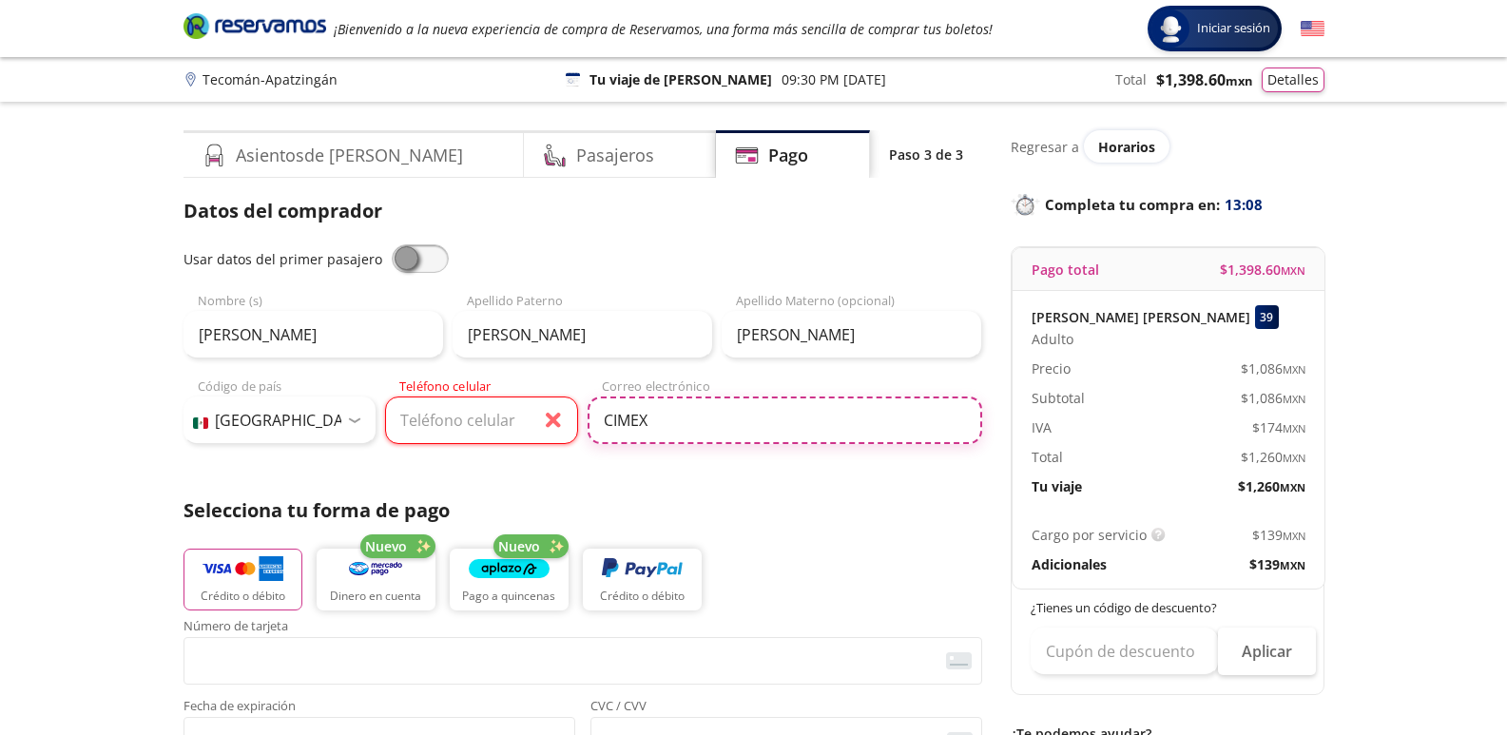
type input "[EMAIL_ADDRESS][DOMAIN_NAME]"
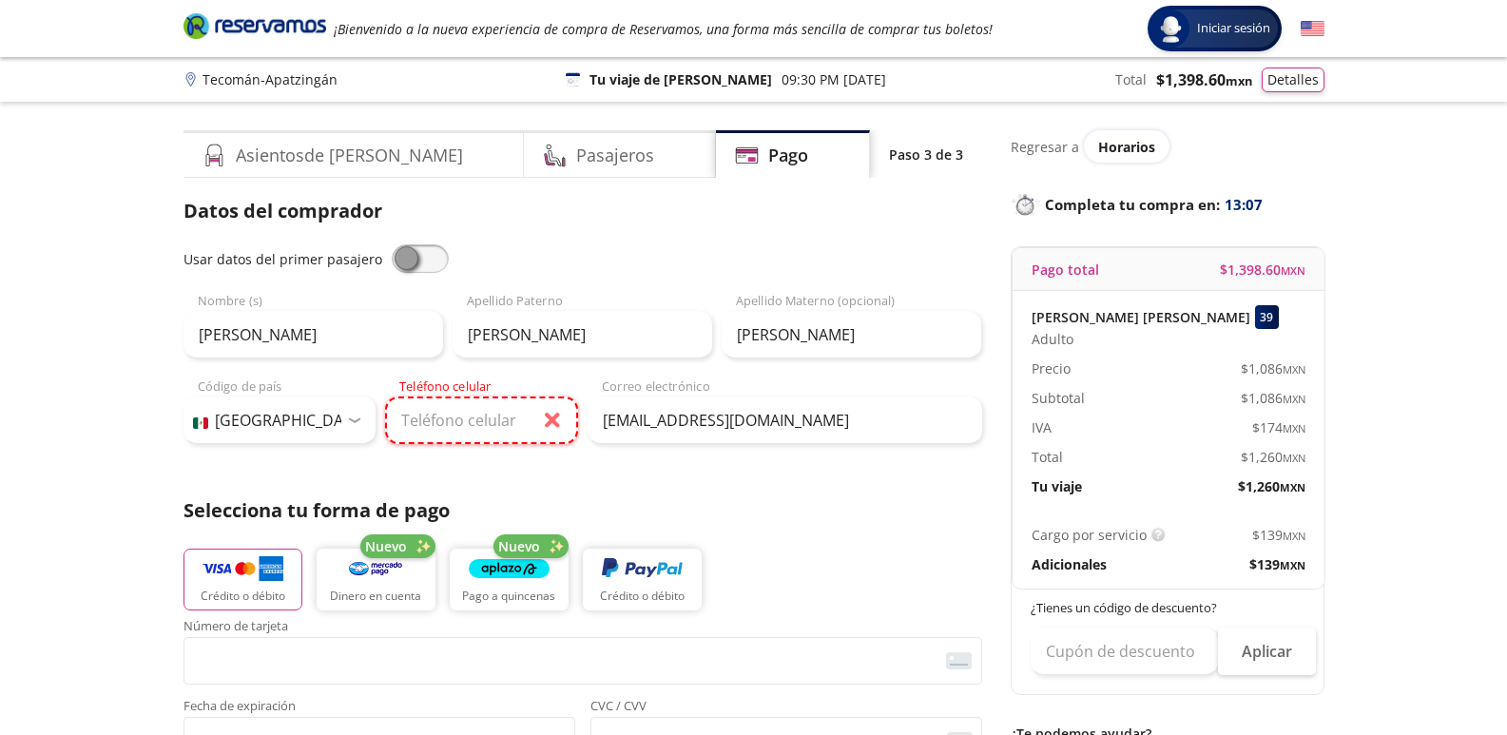
click at [487, 428] on input "Teléfono celular" at bounding box center [481, 421] width 193 height 48
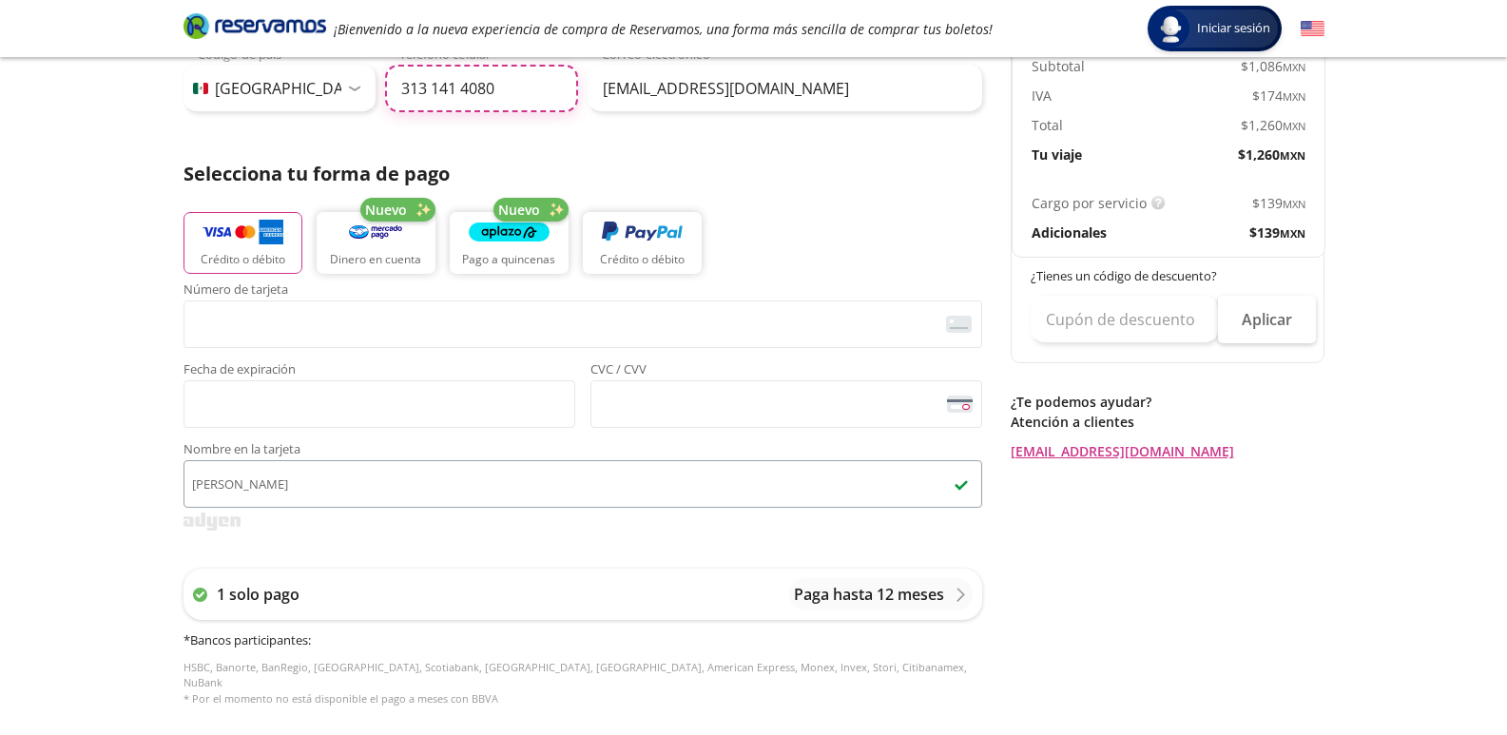
scroll to position [285, 0]
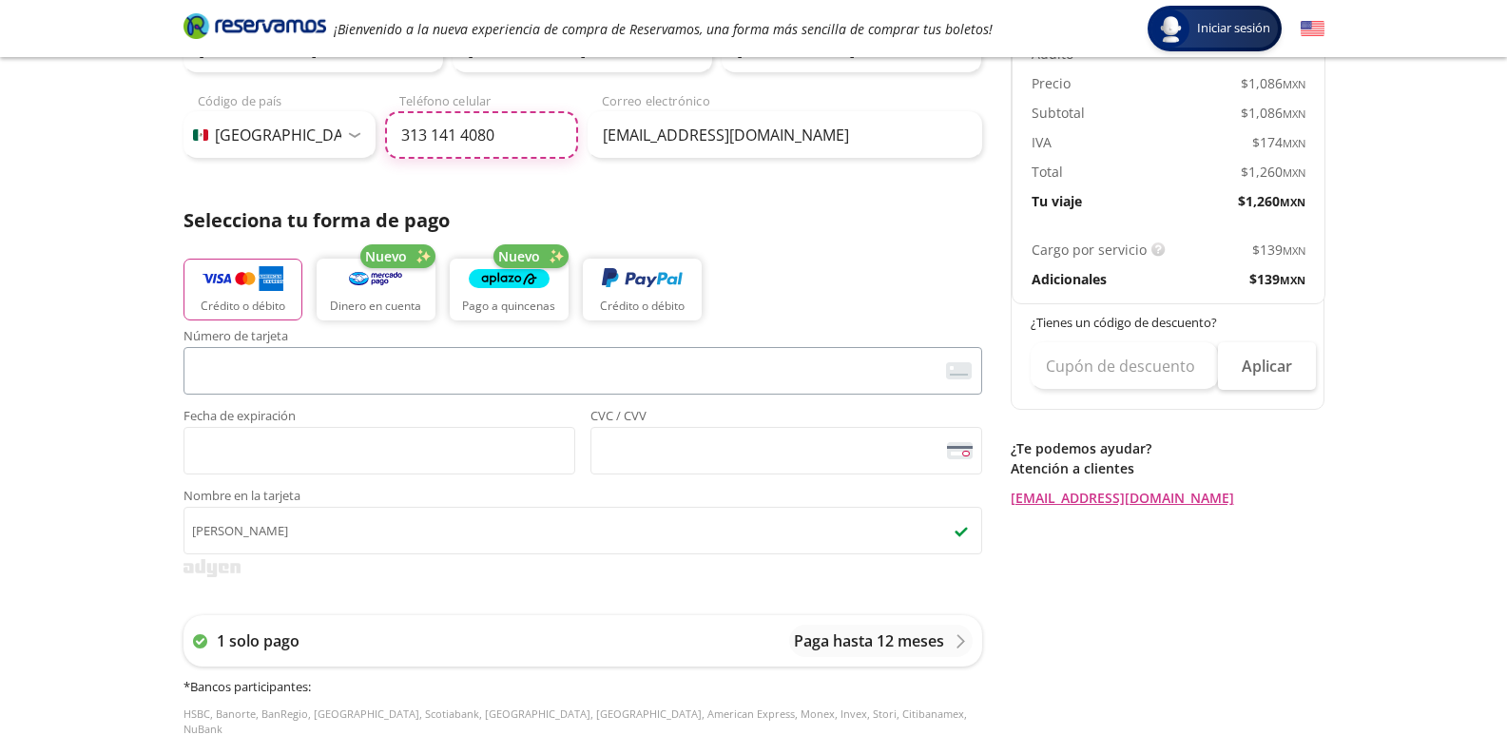
type input "313 141 4080"
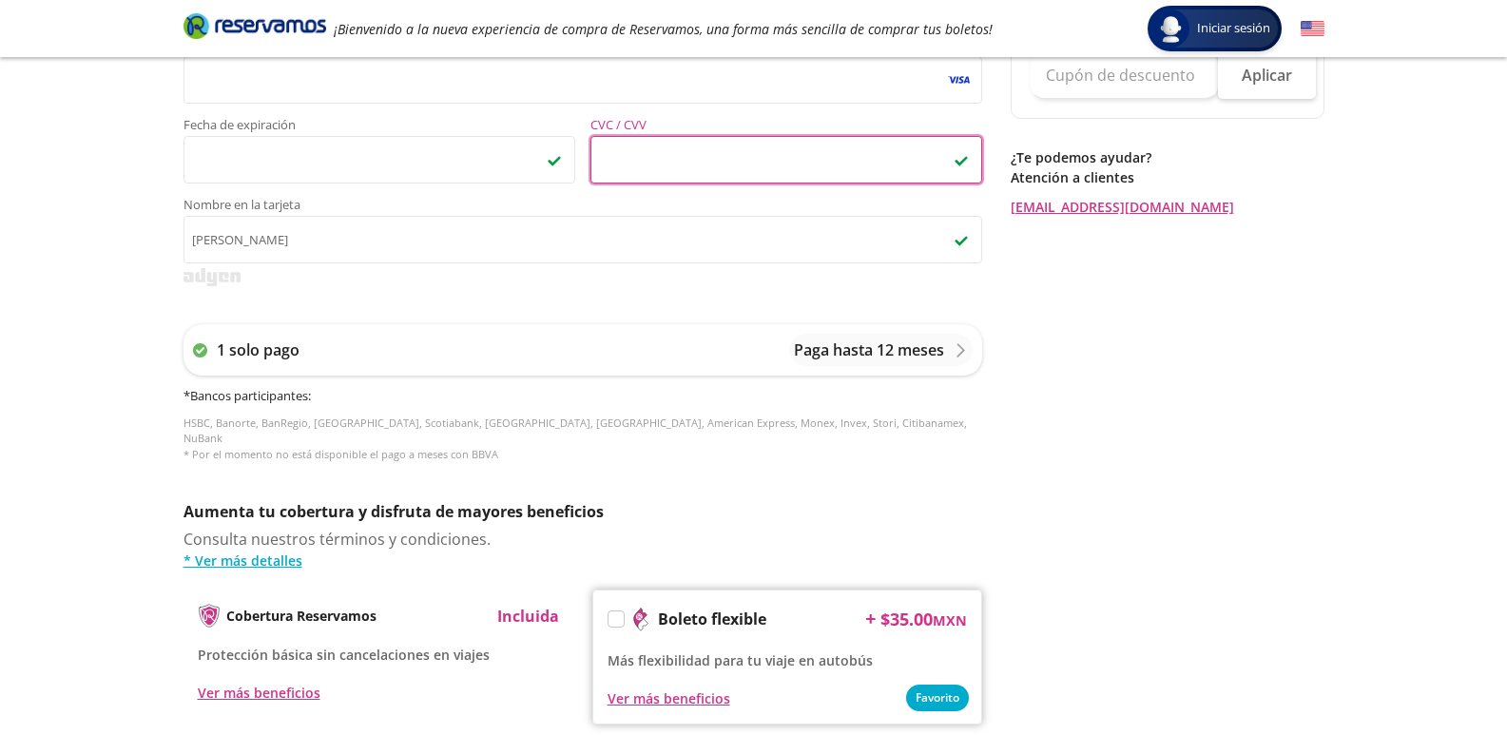
scroll to position [540, 0]
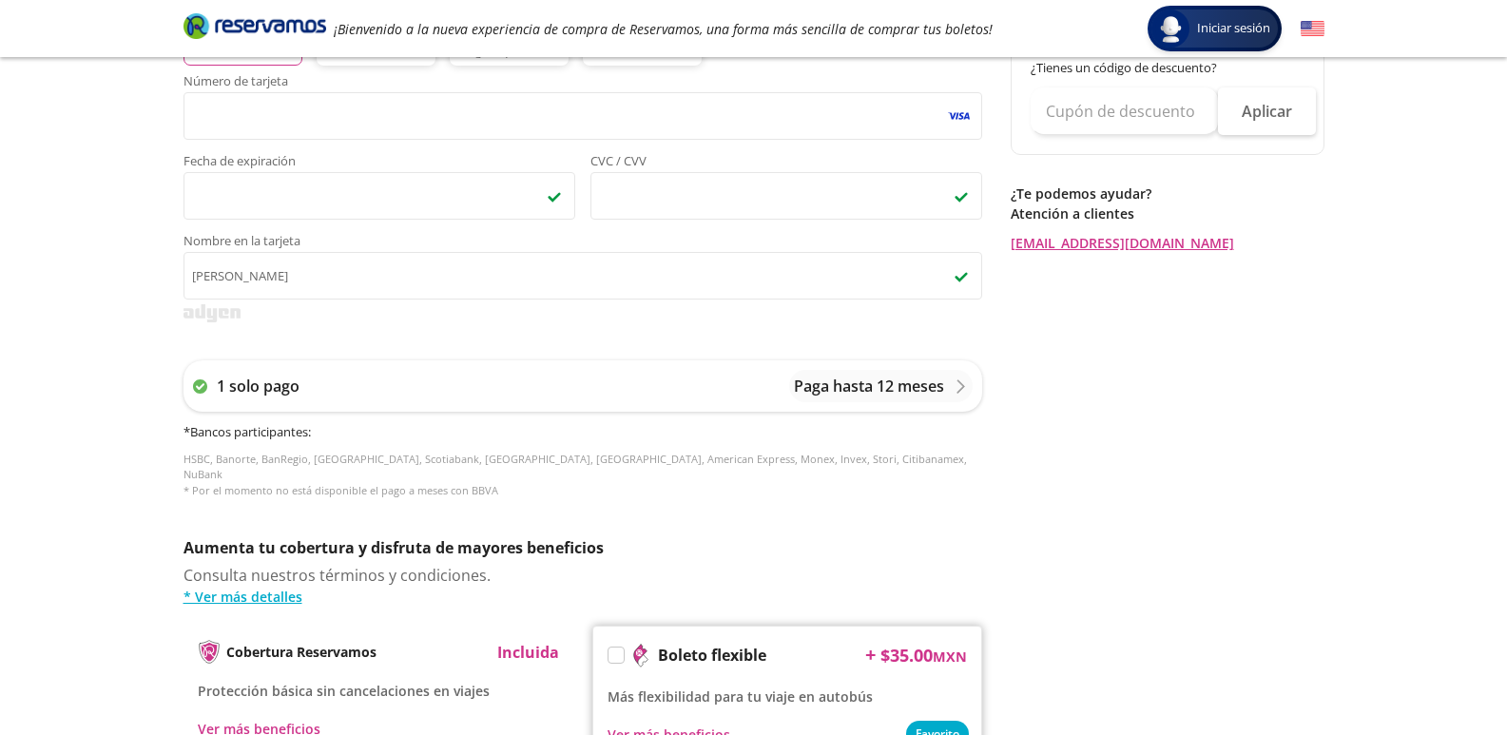
click at [1106, 358] on div "Regresar a Horarios Completa tu compra en : 11:12 Pago total $ 1,398.60 MXN [PE…" at bounding box center [1168, 251] width 314 height 1322
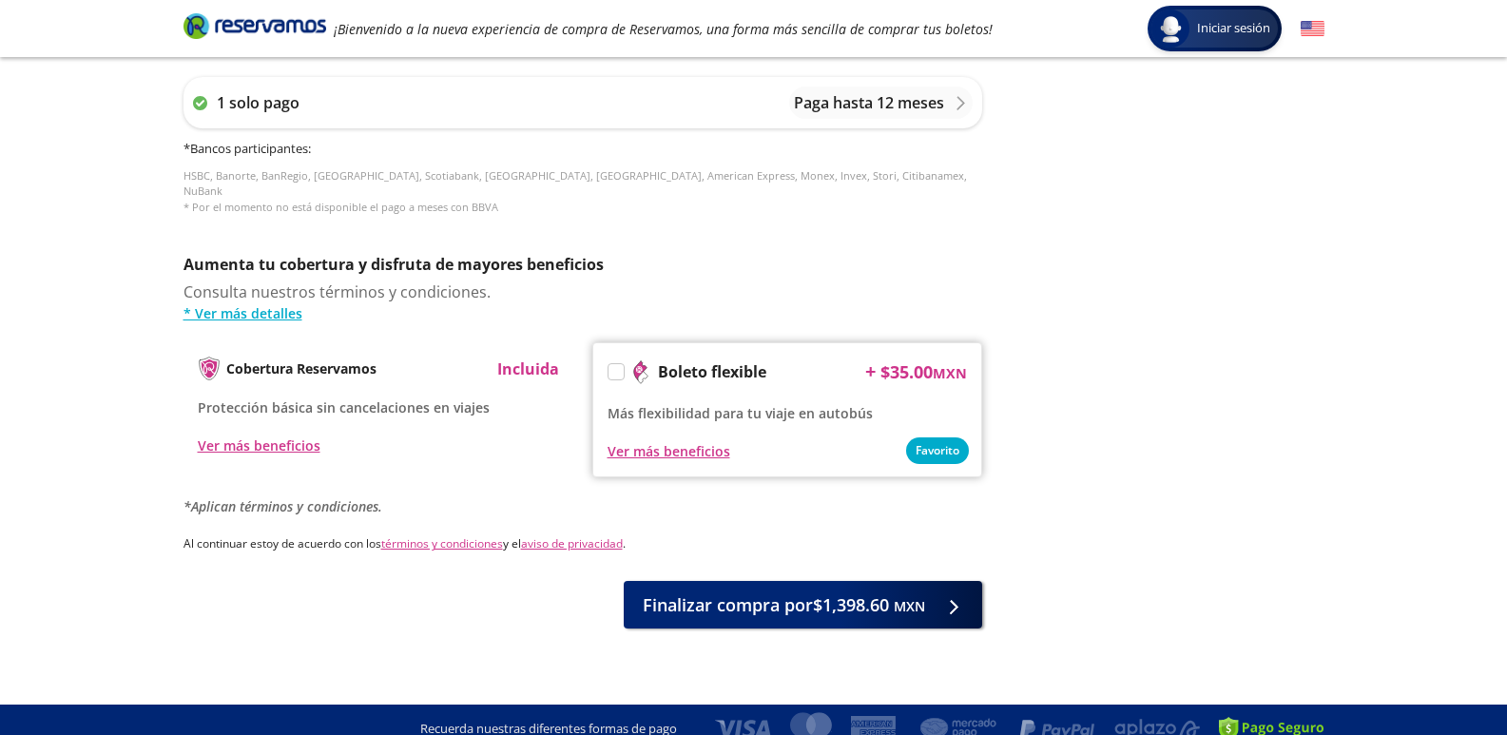
scroll to position [825, 0]
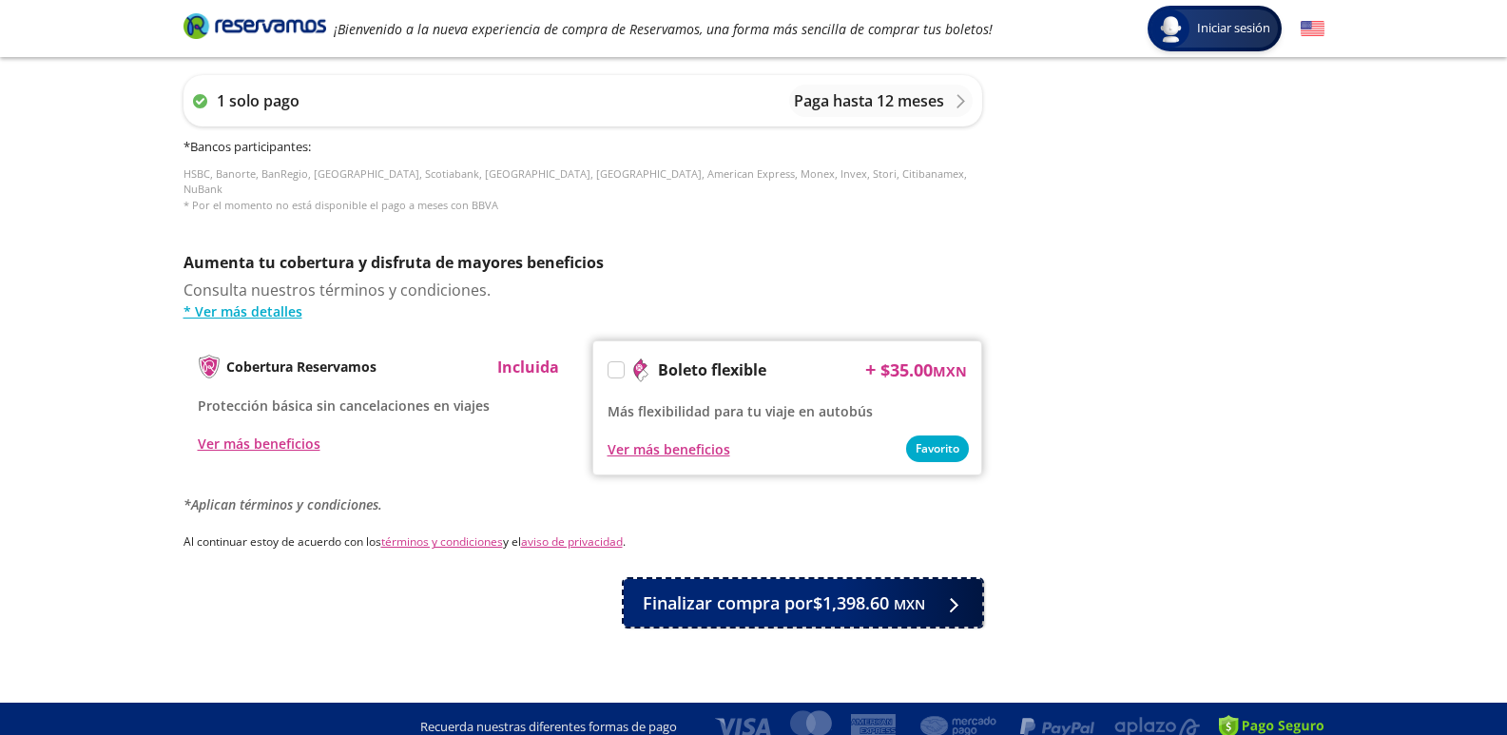
click at [817, 593] on span "Finalizar compra por $1,398.60 MXN" at bounding box center [784, 604] width 282 height 26
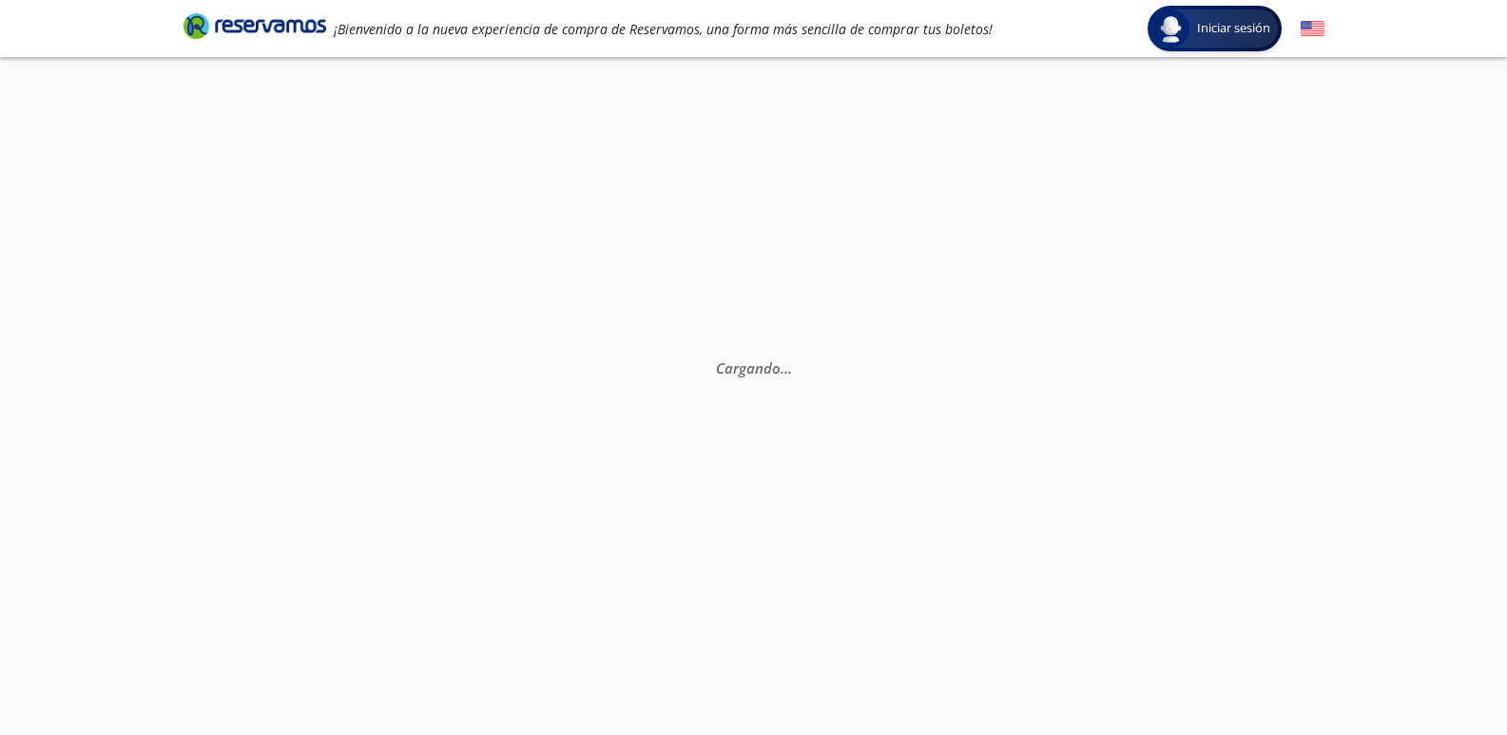
scroll to position [0, 0]
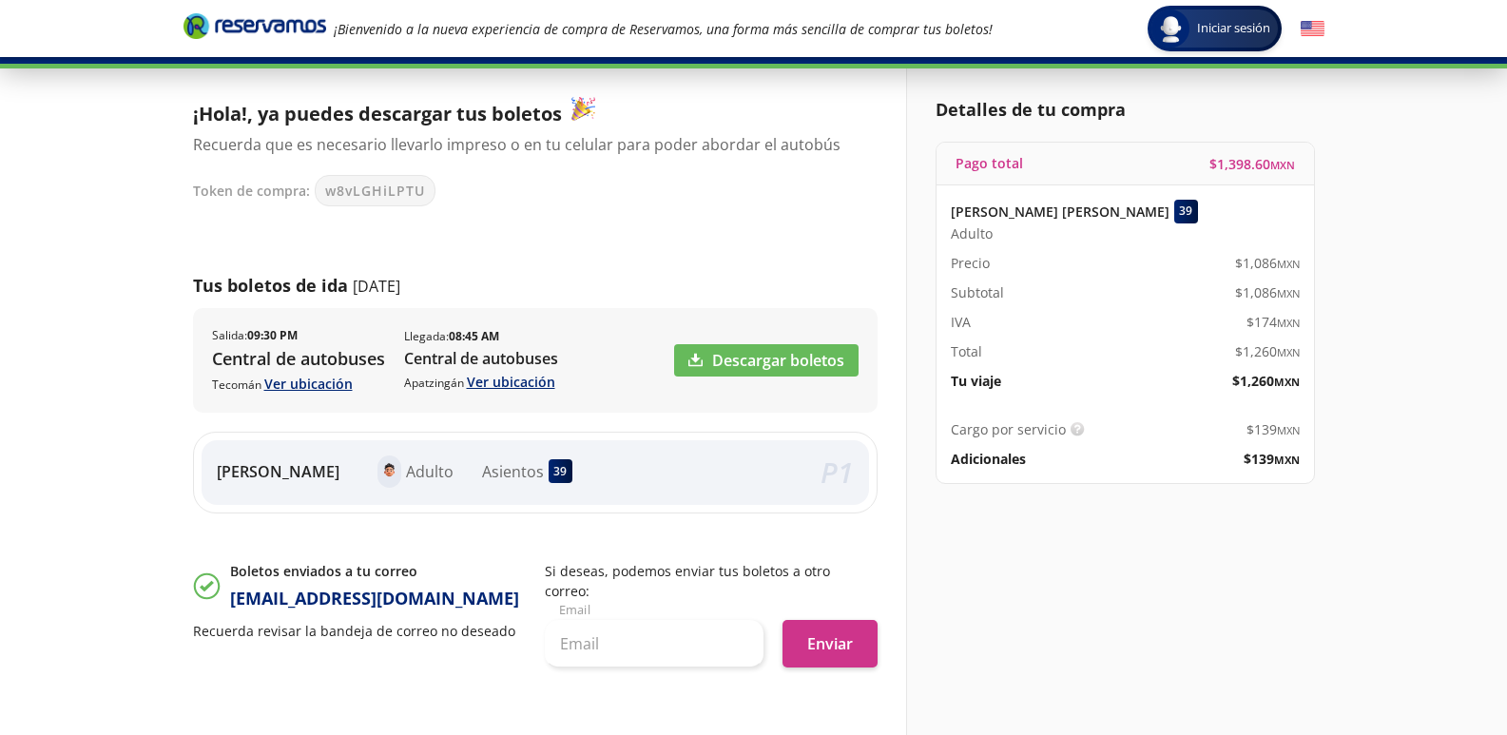
scroll to position [94, 0]
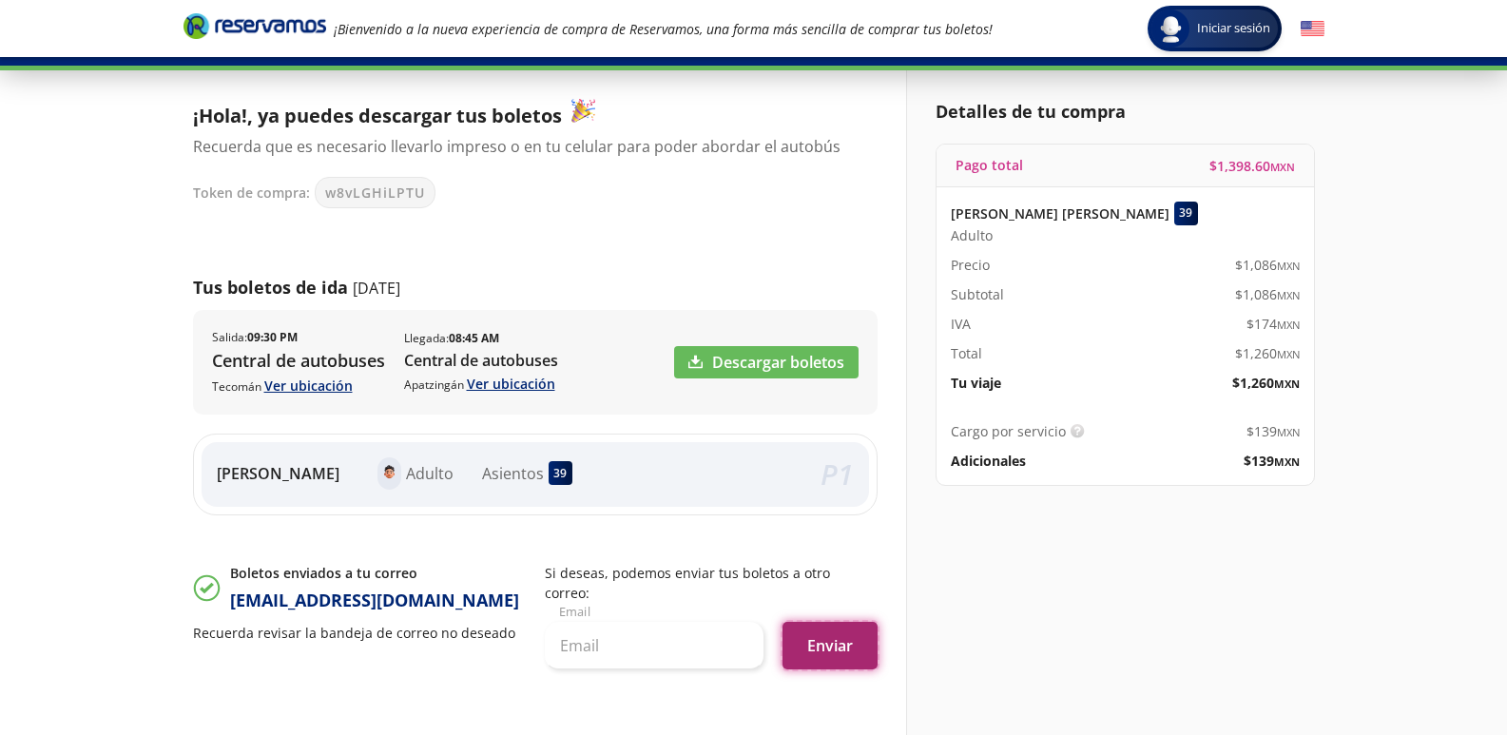
click at [818, 624] on button "Enviar" at bounding box center [830, 646] width 95 height 48
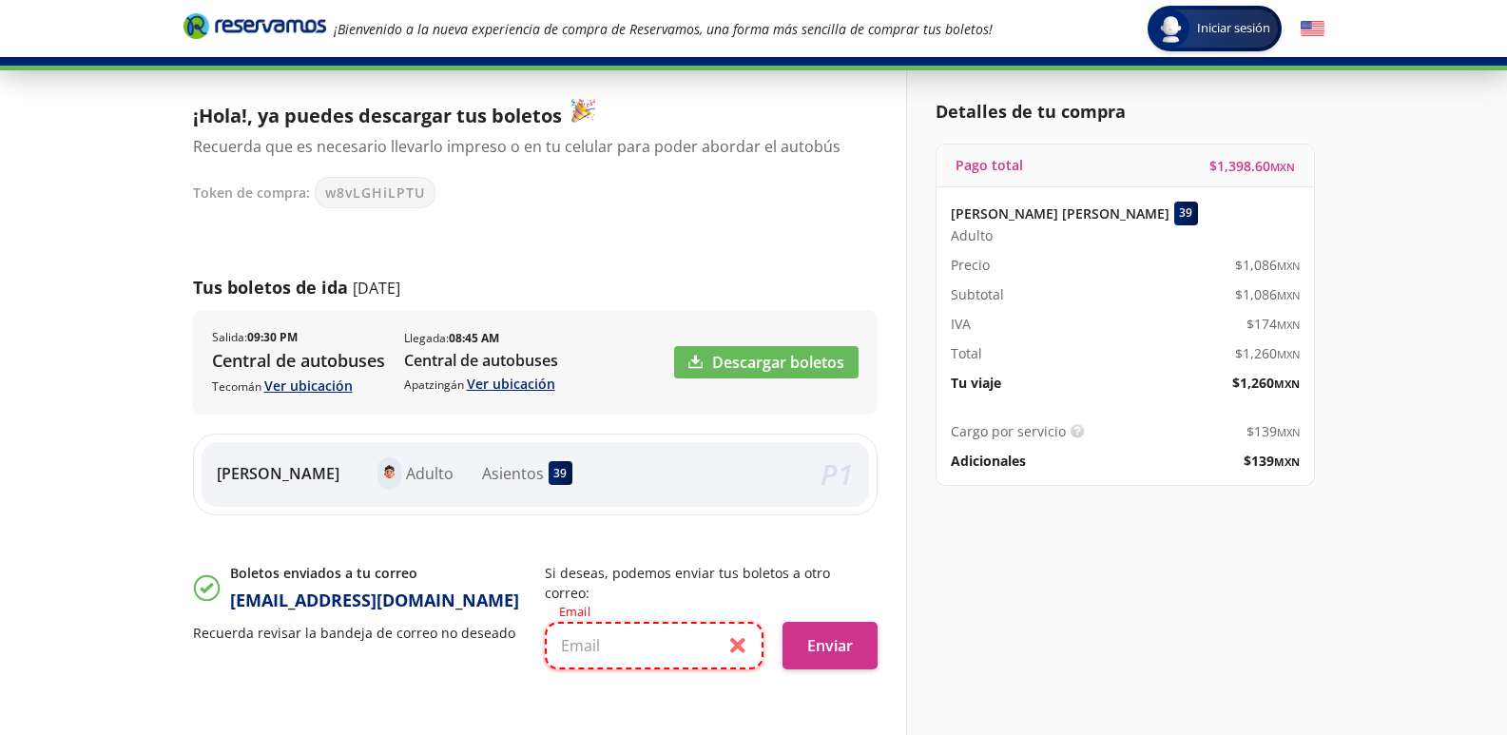
click at [642, 631] on input "text" at bounding box center [654, 646] width 219 height 48
type input "[EMAIL_ADDRESS][DOMAIN_NAME]"
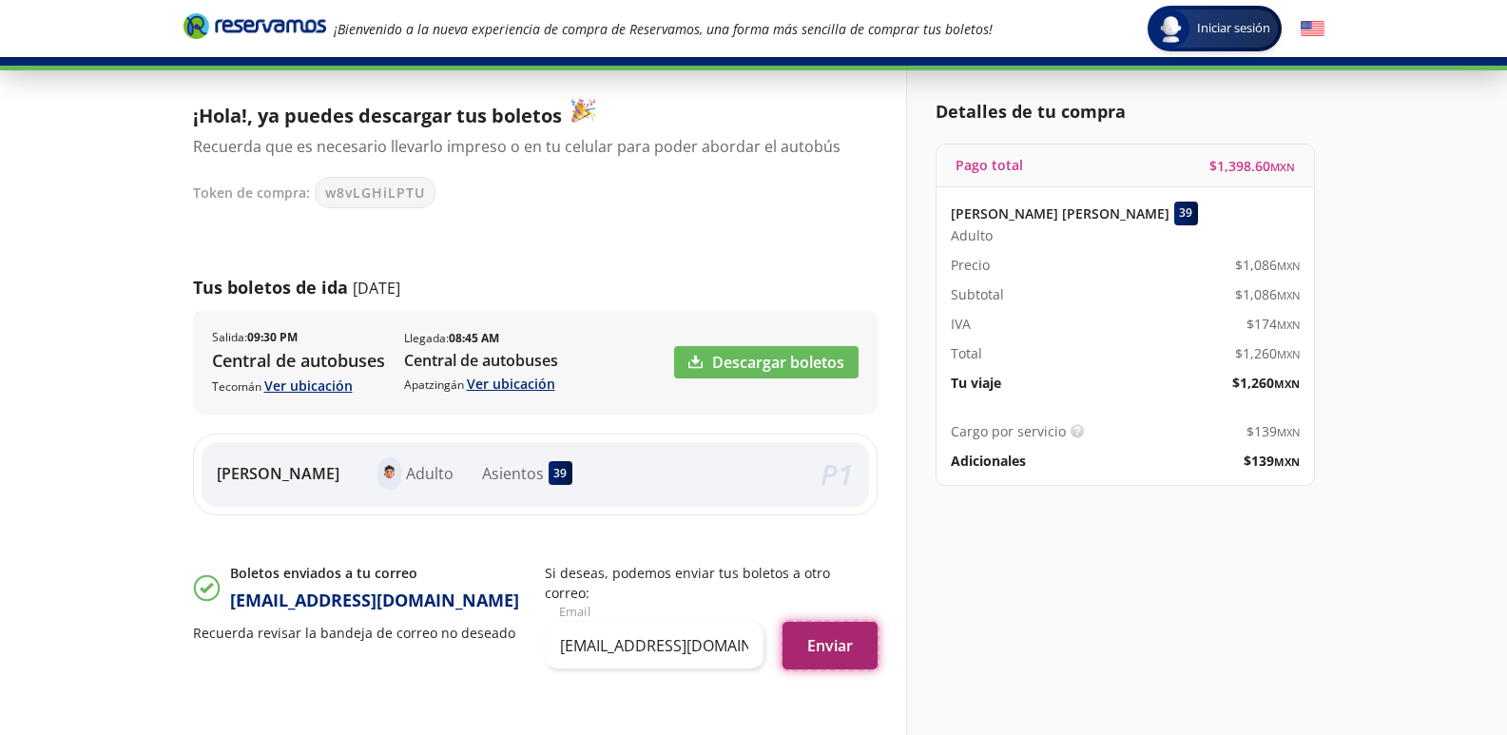
click at [818, 622] on button "Enviar" at bounding box center [830, 646] width 95 height 48
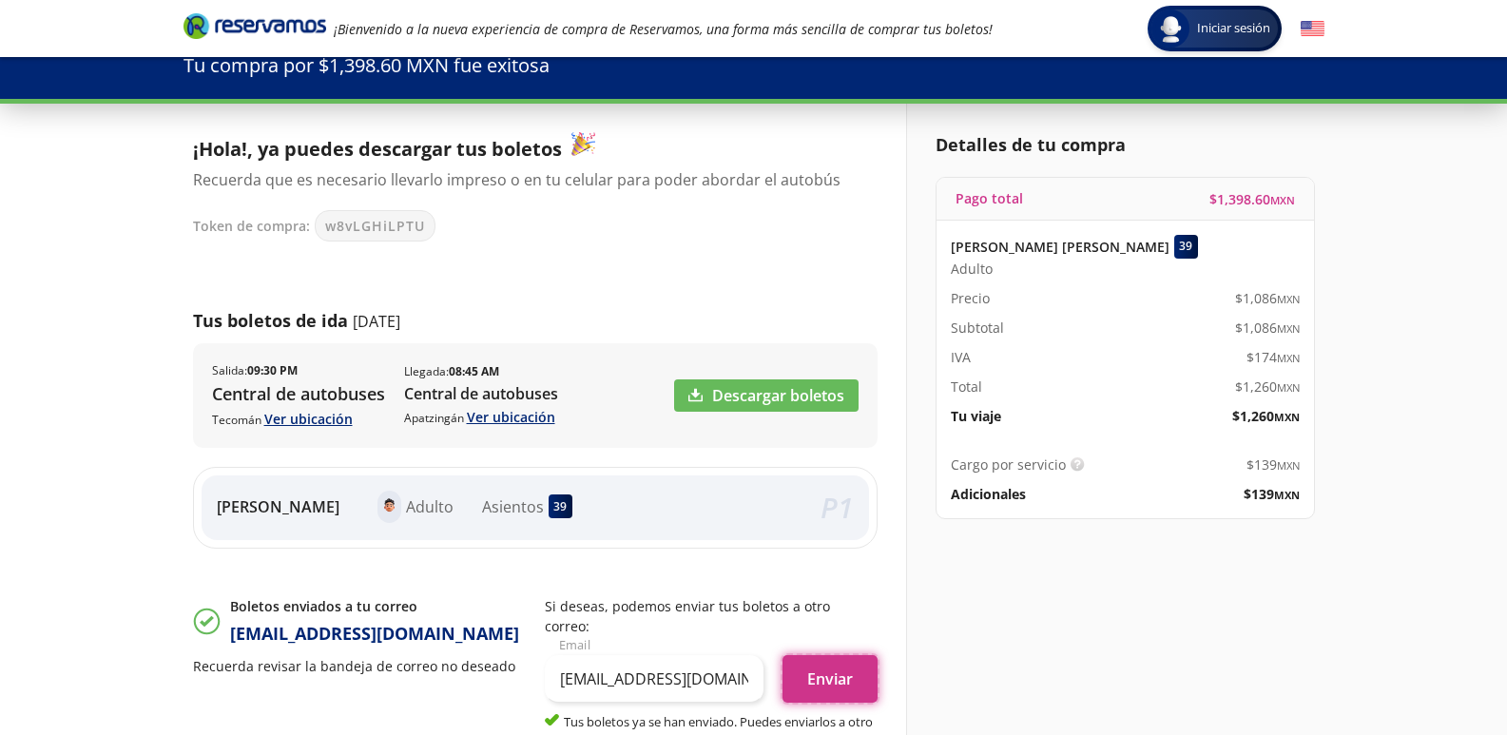
scroll to position [0, 0]
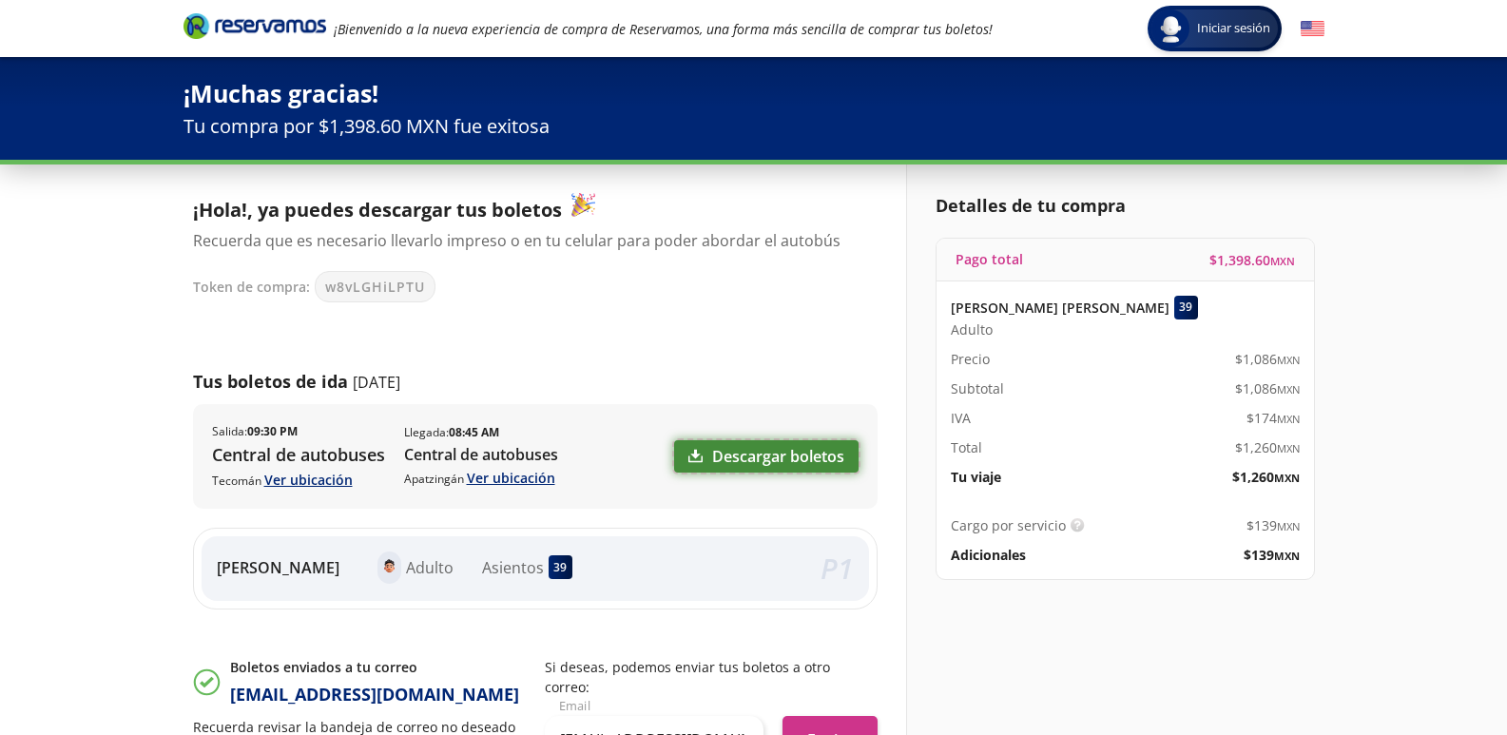
click at [763, 451] on link "Descargar boletos" at bounding box center [766, 456] width 184 height 32
